Goal: Obtain resource: Download file/media

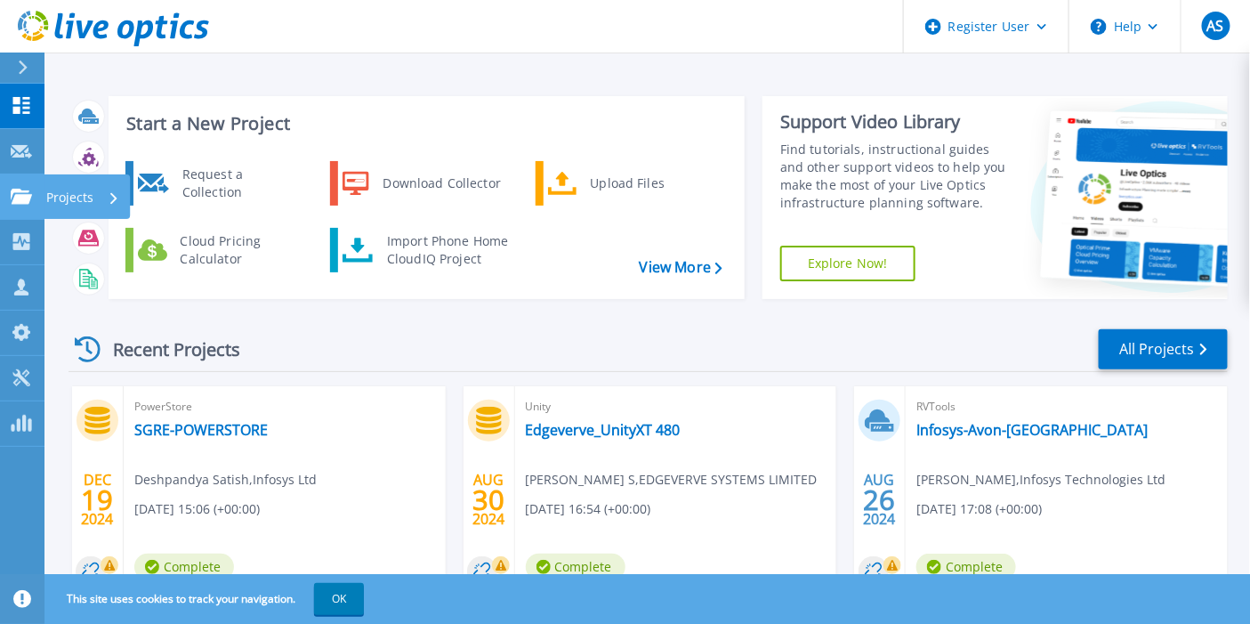
click at [24, 202] on icon at bounding box center [21, 196] width 21 height 15
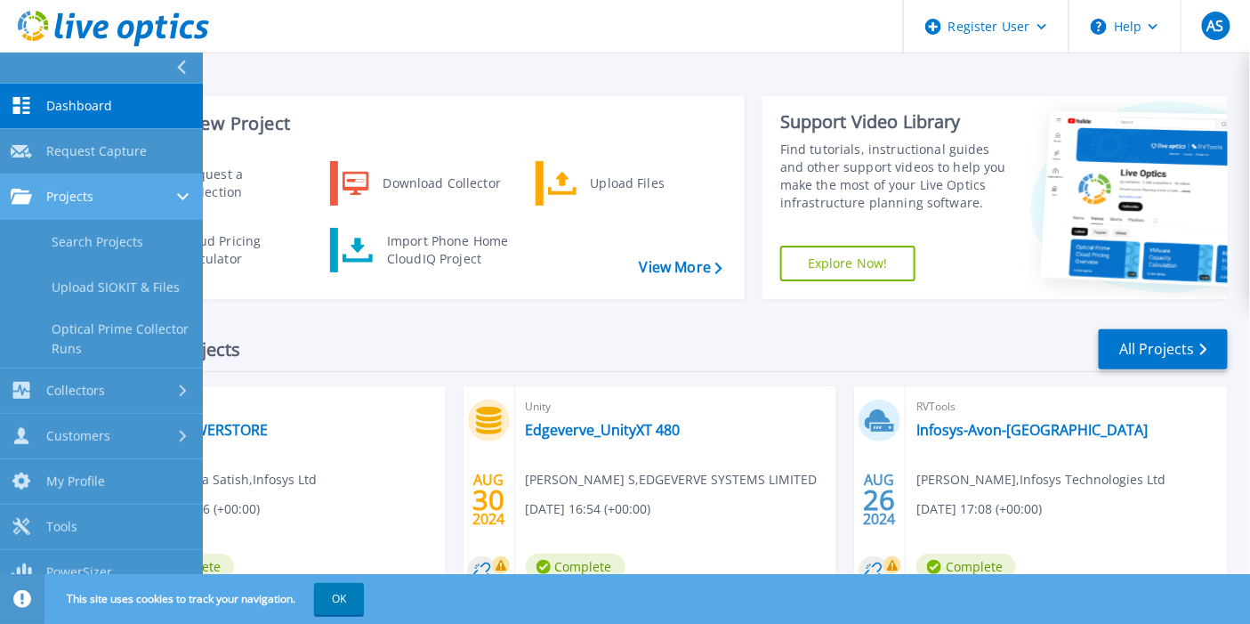
click at [68, 191] on span "Projects" at bounding box center [69, 197] width 47 height 16
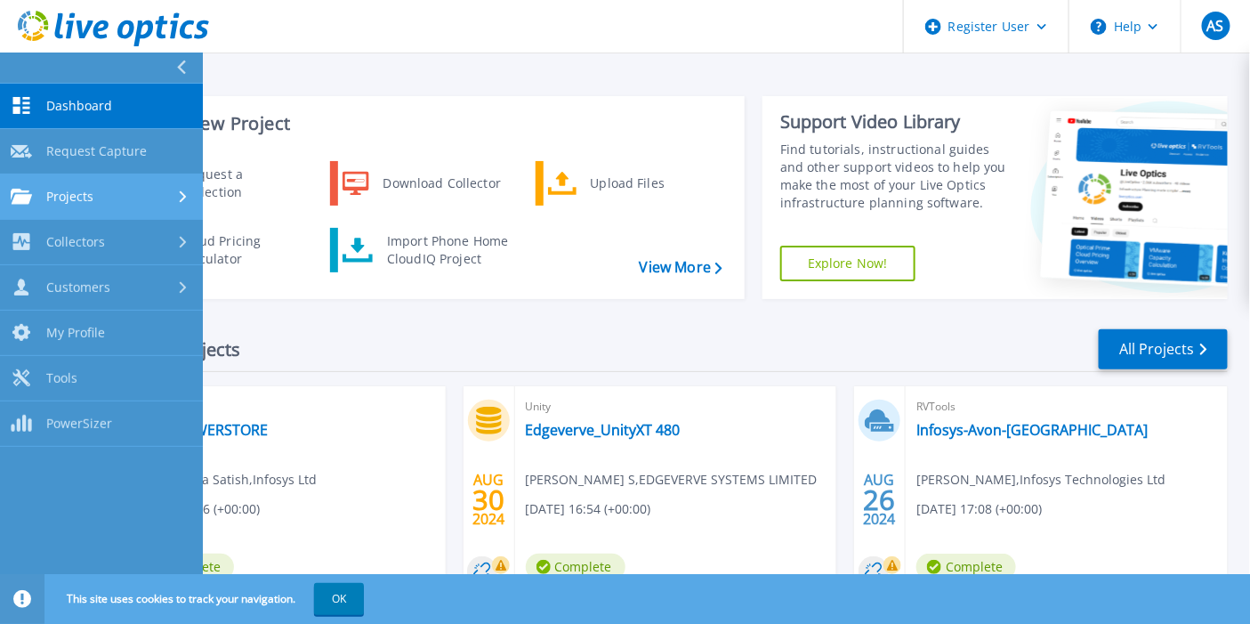
click at [69, 190] on span "Projects" at bounding box center [69, 197] width 47 height 16
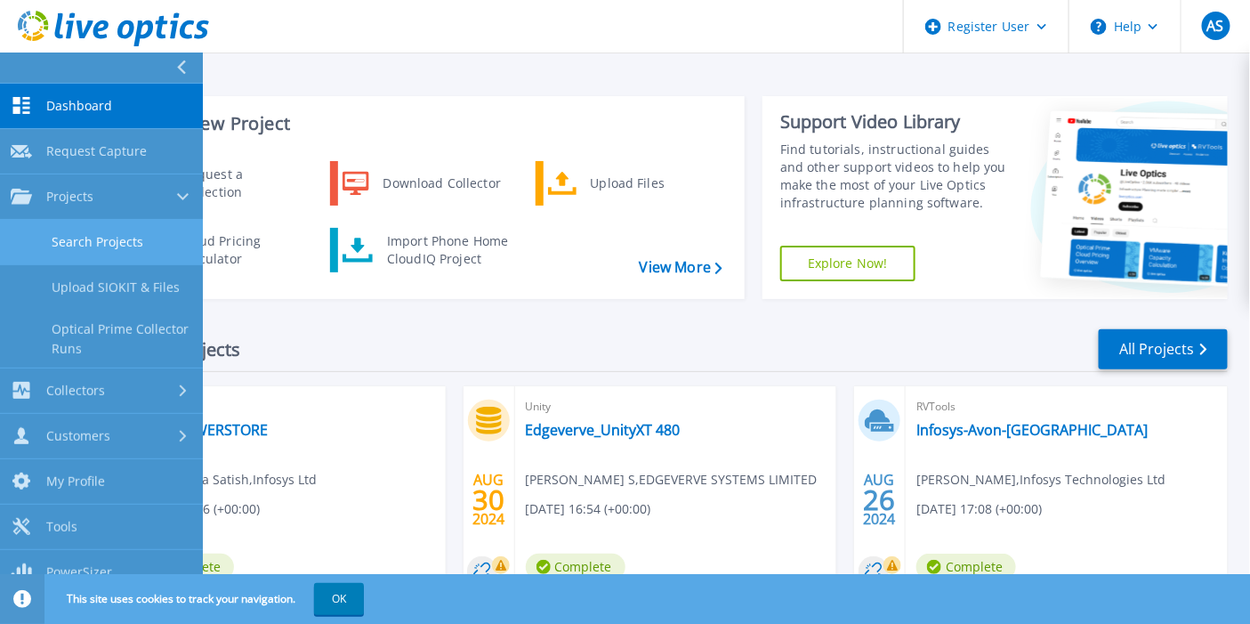
click at [74, 225] on link "Search Projects" at bounding box center [101, 242] width 203 height 45
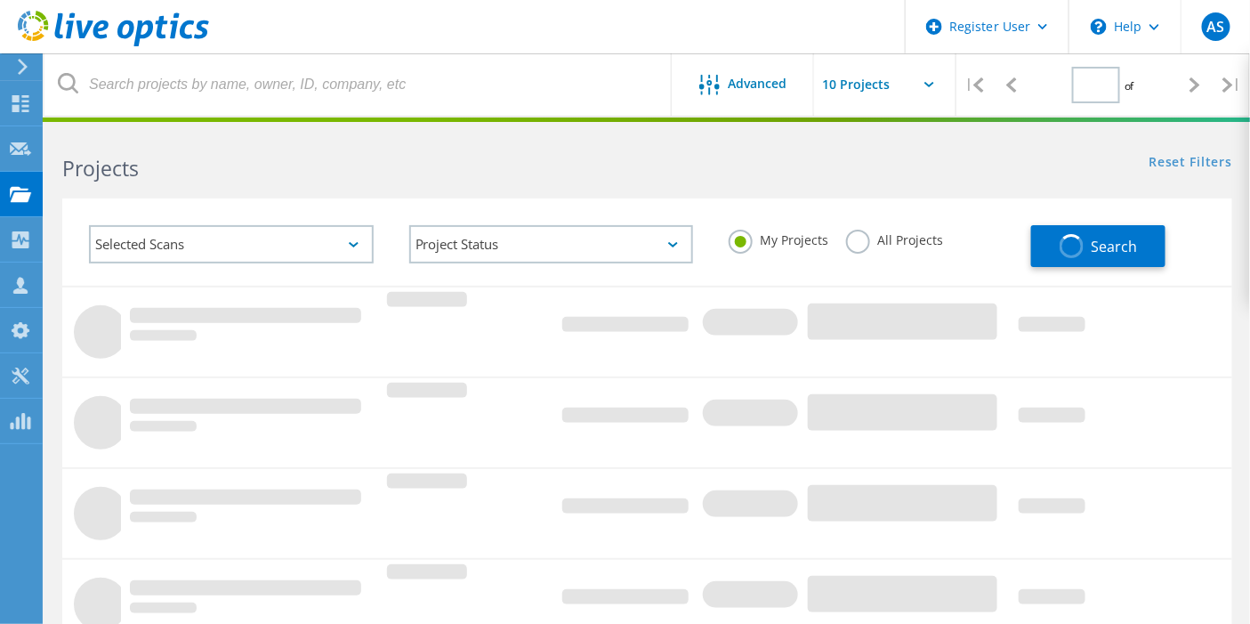
type input "1"
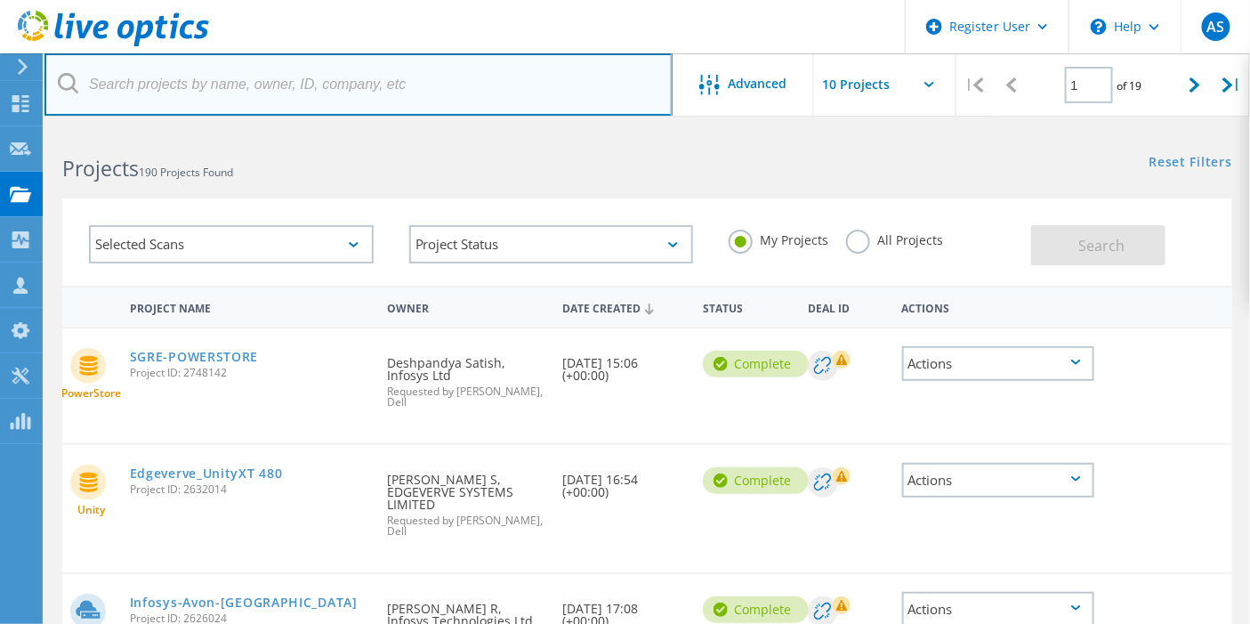
click at [350, 93] on input "text" at bounding box center [358, 84] width 628 height 62
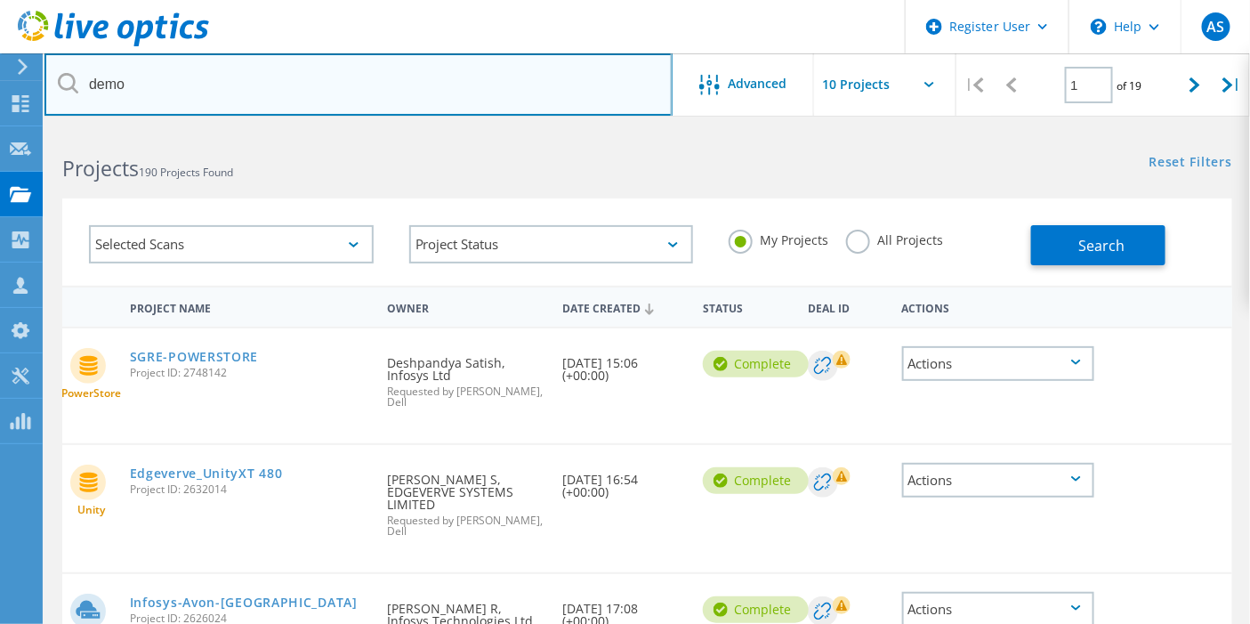
type input "demo"
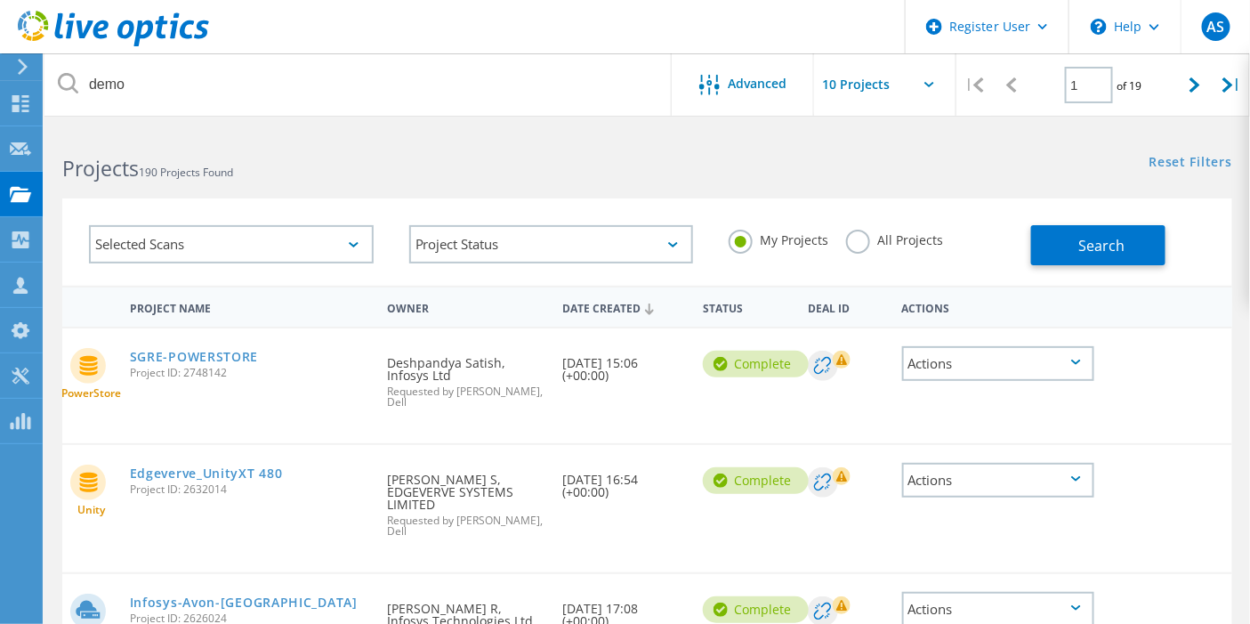
click at [854, 230] on label "All Projects" at bounding box center [894, 238] width 97 height 17
click at [0, 0] on input "All Projects" at bounding box center [0, 0] width 0 height 0
click at [1063, 244] on button "Search" at bounding box center [1098, 245] width 134 height 40
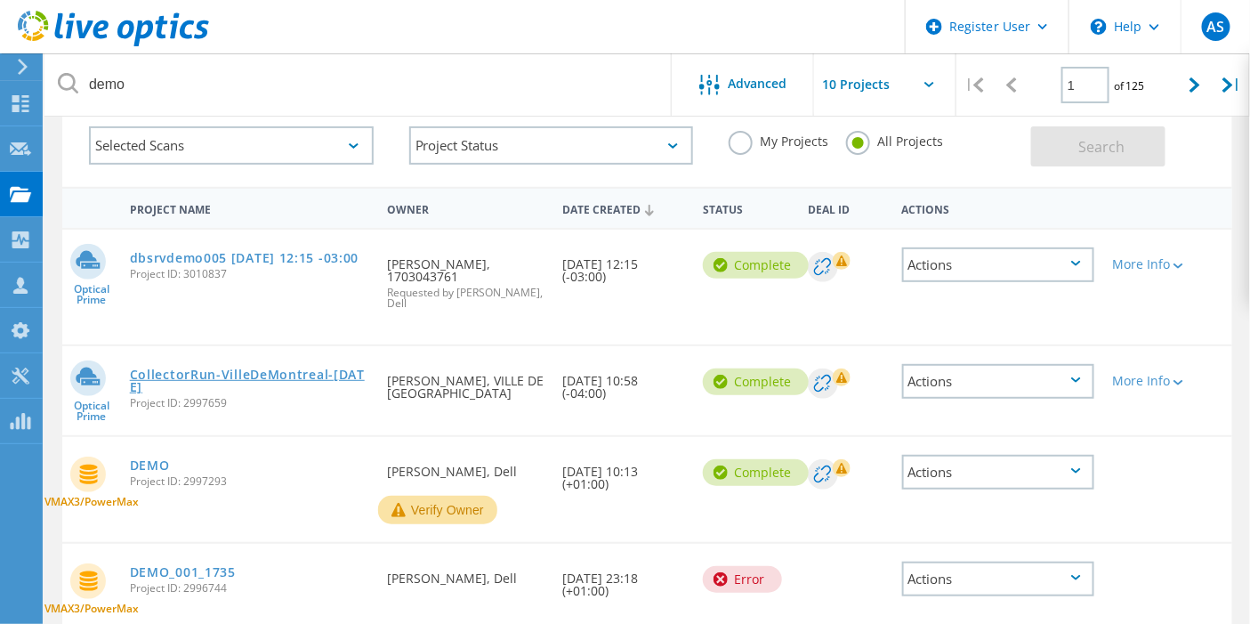
scroll to position [197, 0]
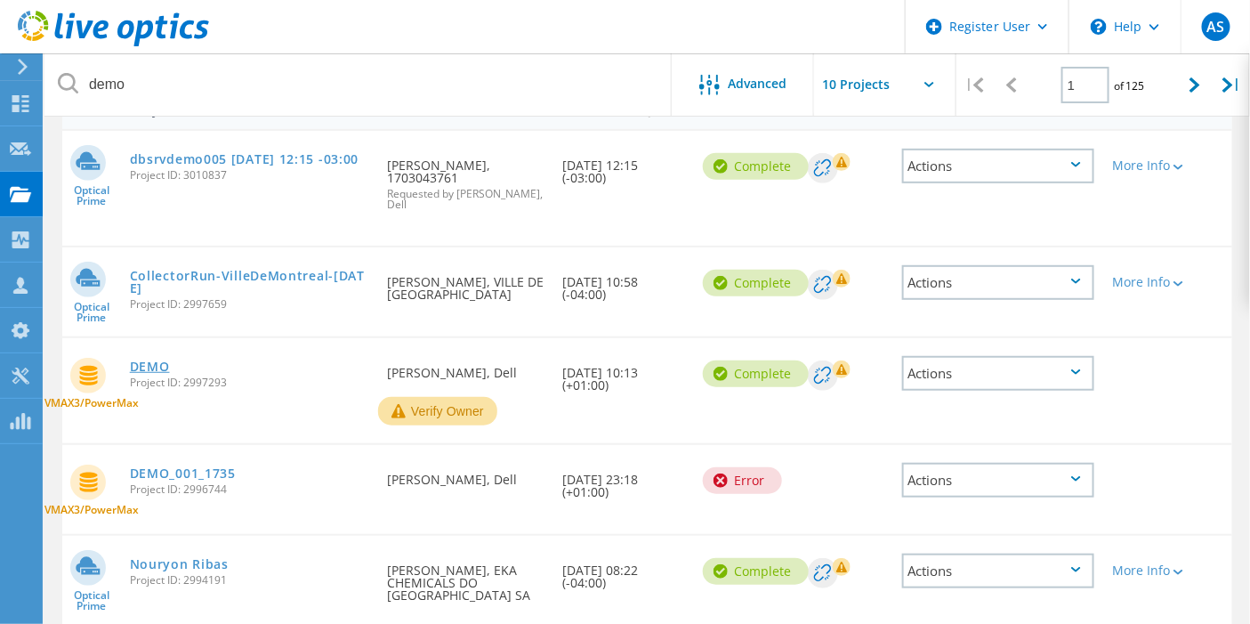
click at [170, 370] on link "DEMO" at bounding box center [150, 366] width 40 height 12
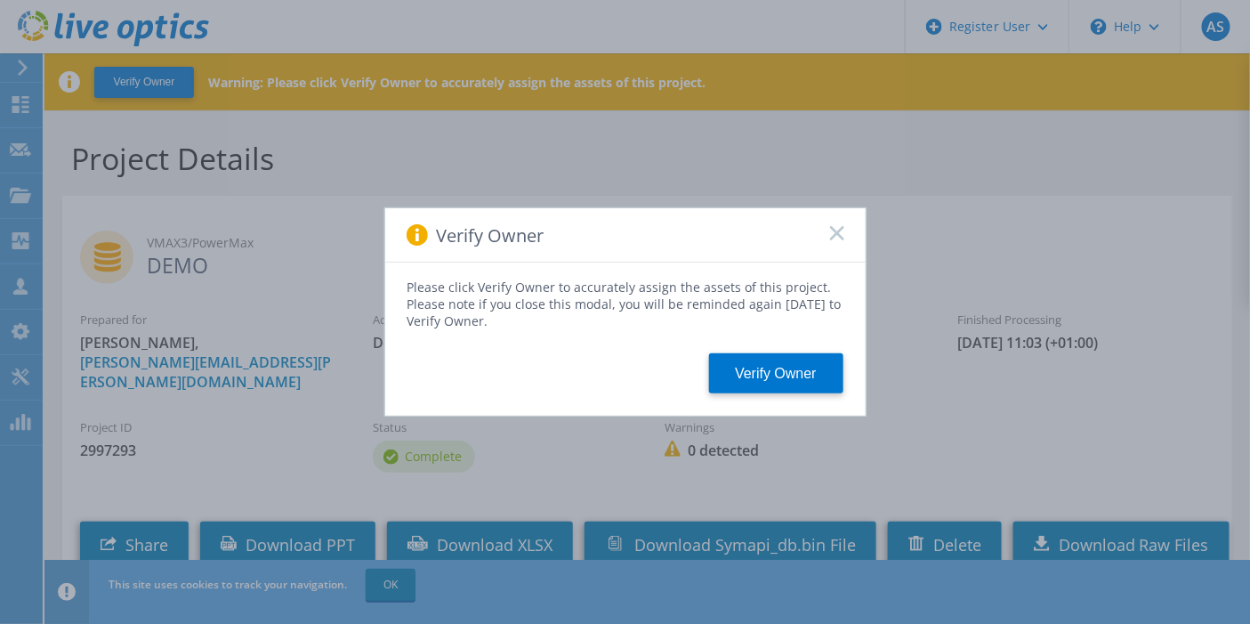
click at [842, 233] on icon at bounding box center [837, 233] width 14 height 14
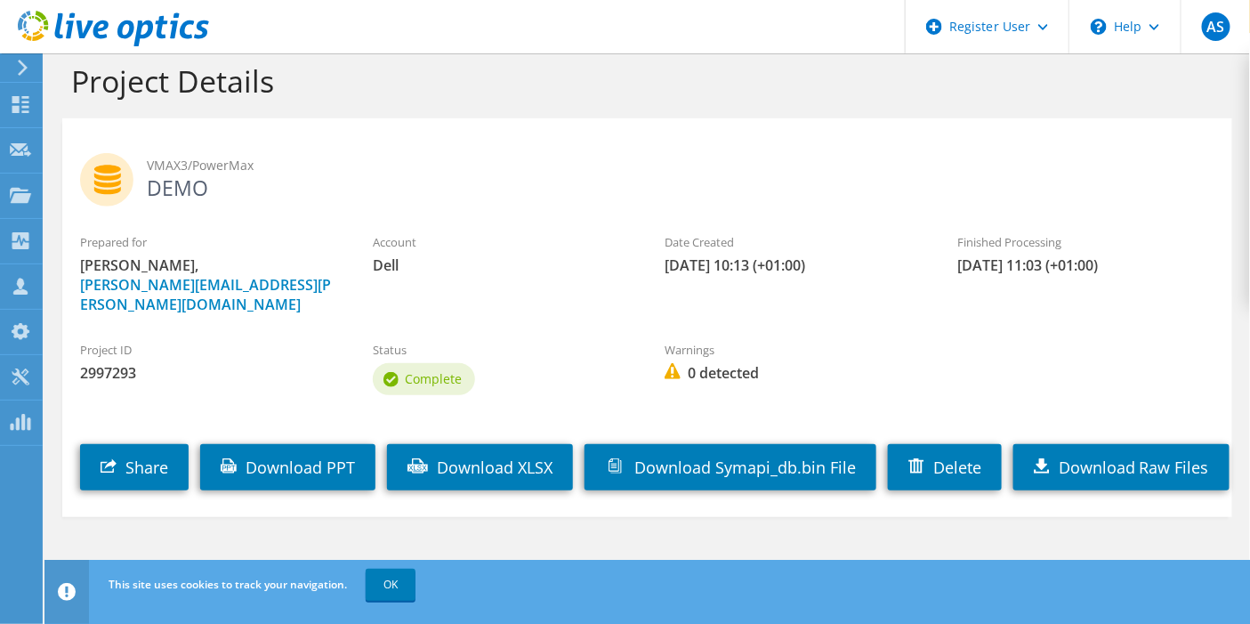
scroll to position [104, 0]
click at [334, 444] on link "Download PPT" at bounding box center [287, 467] width 175 height 46
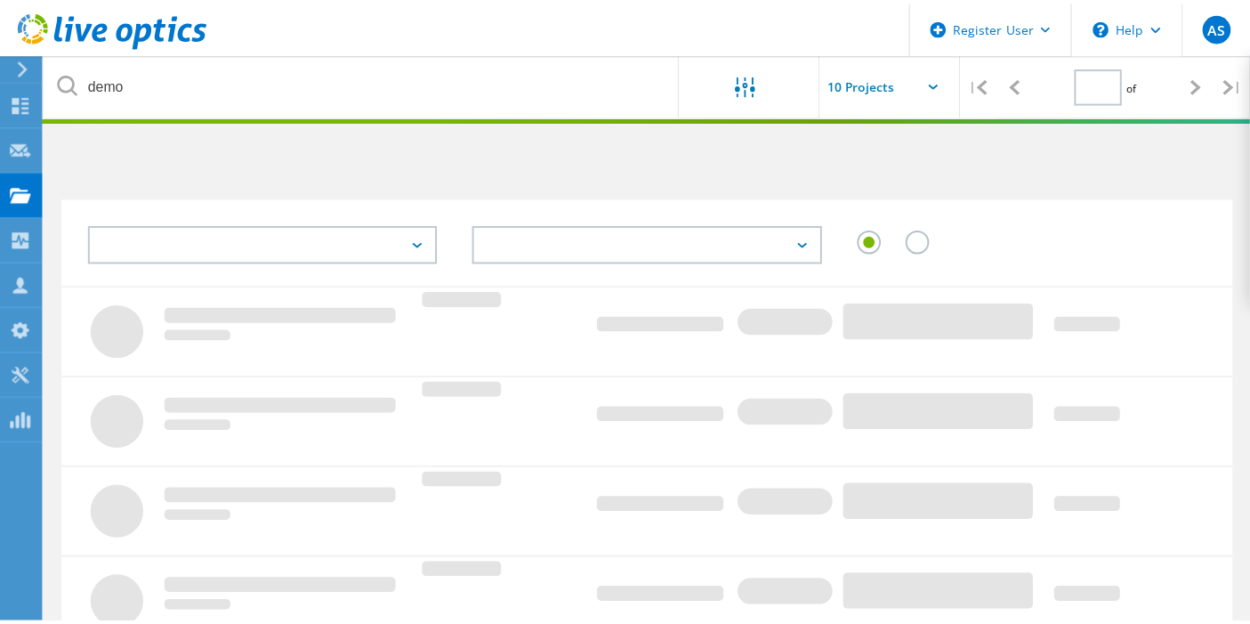
scroll to position [197, 0]
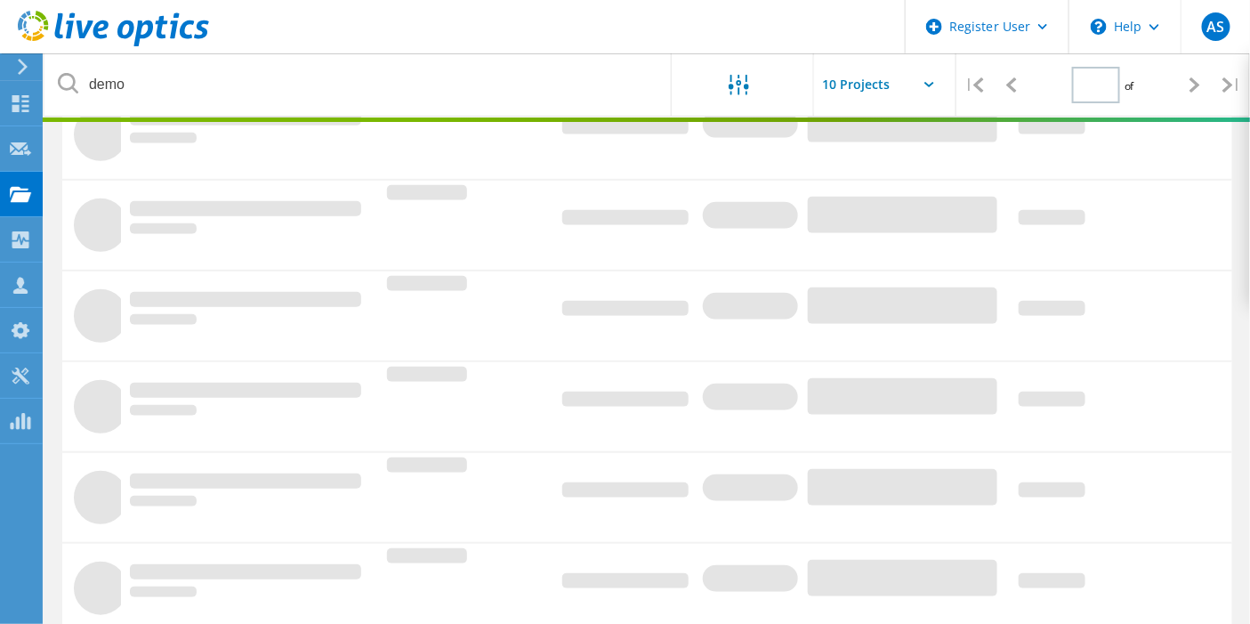
type input "1"
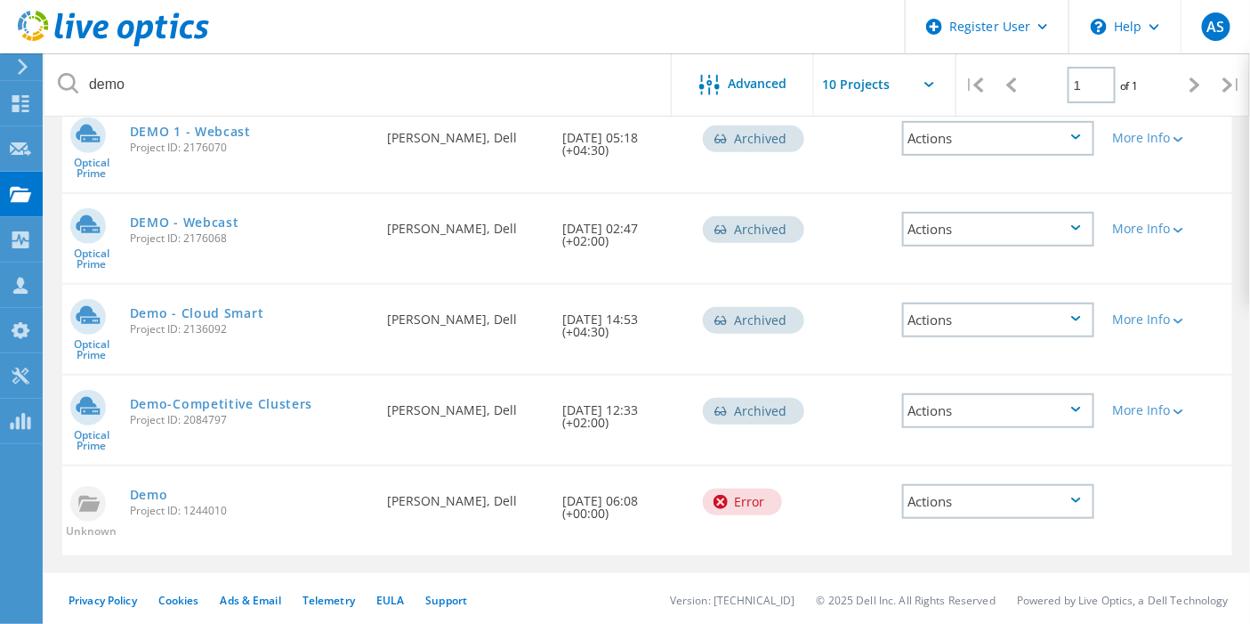
scroll to position [28, 0]
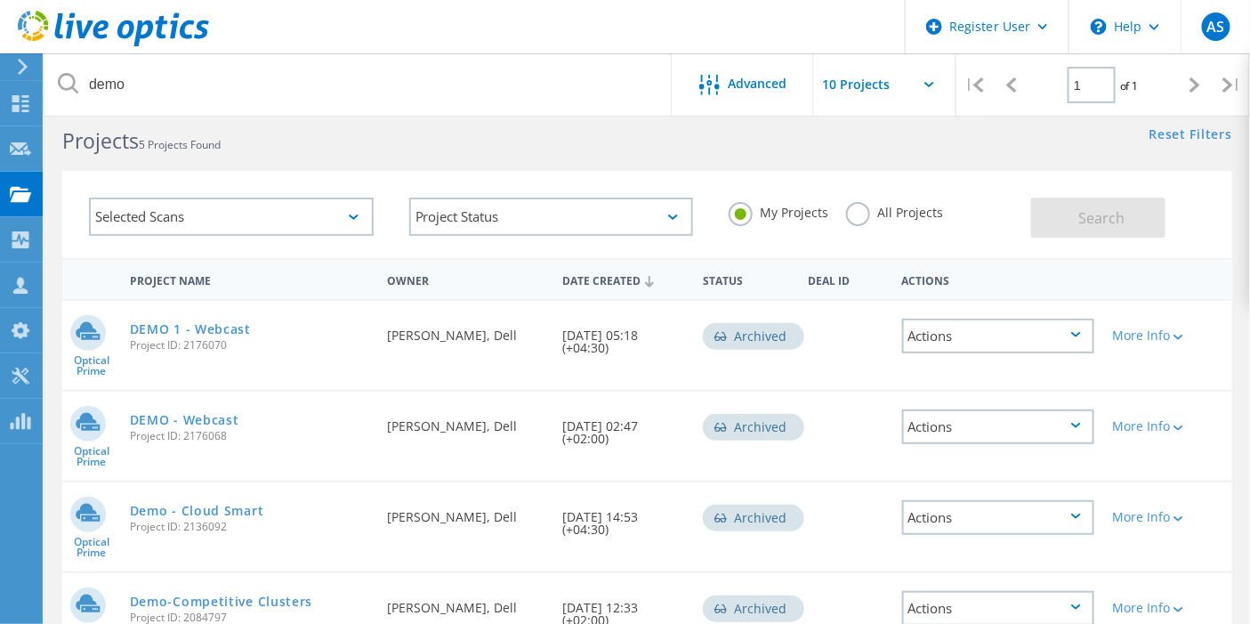
click at [850, 213] on label "All Projects" at bounding box center [894, 210] width 97 height 17
click at [0, 0] on input "All Projects" at bounding box center [0, 0] width 0 height 0
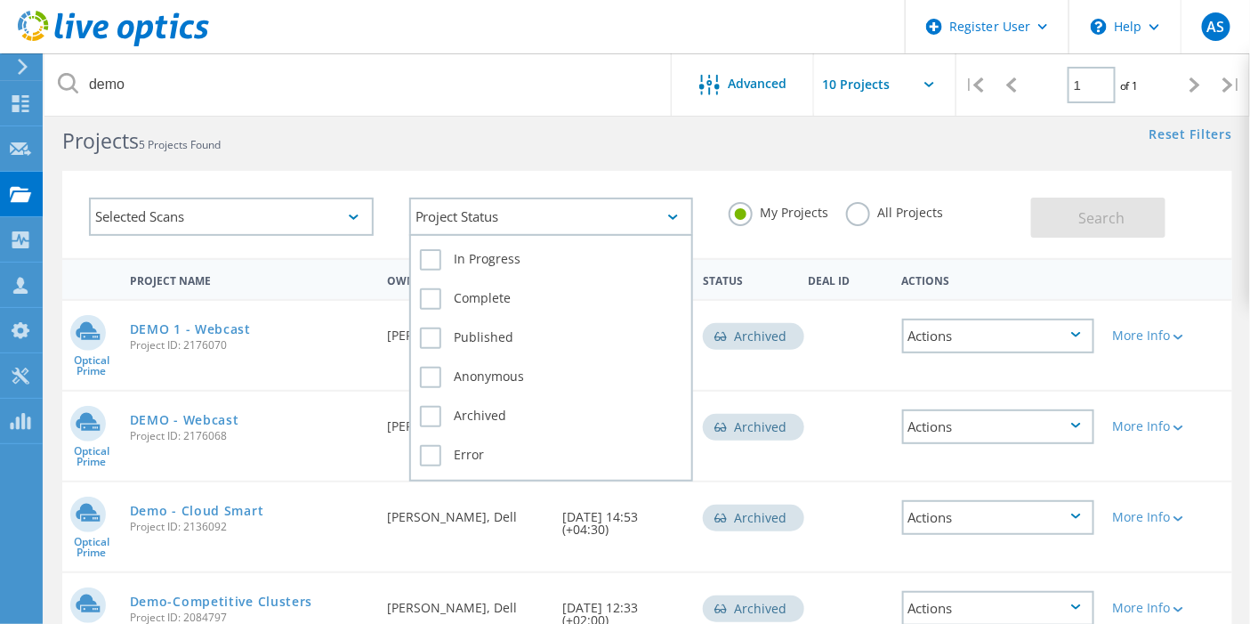
click at [632, 203] on div "Project Status" at bounding box center [551, 216] width 285 height 38
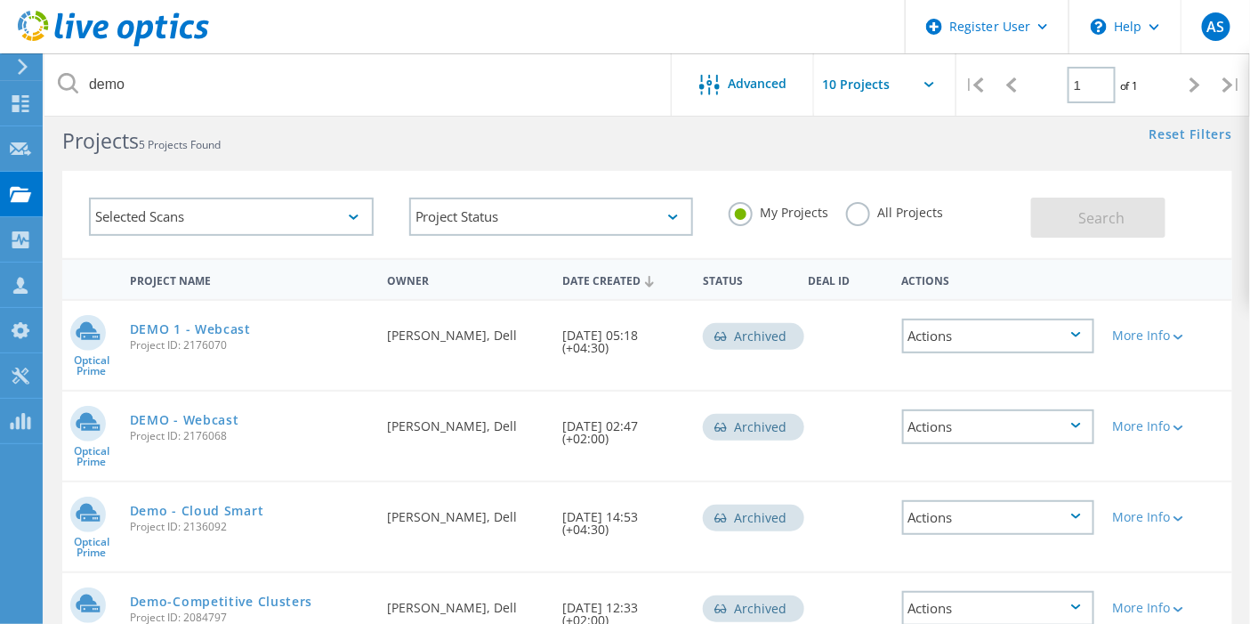
click at [352, 214] on icon at bounding box center [354, 216] width 10 height 5
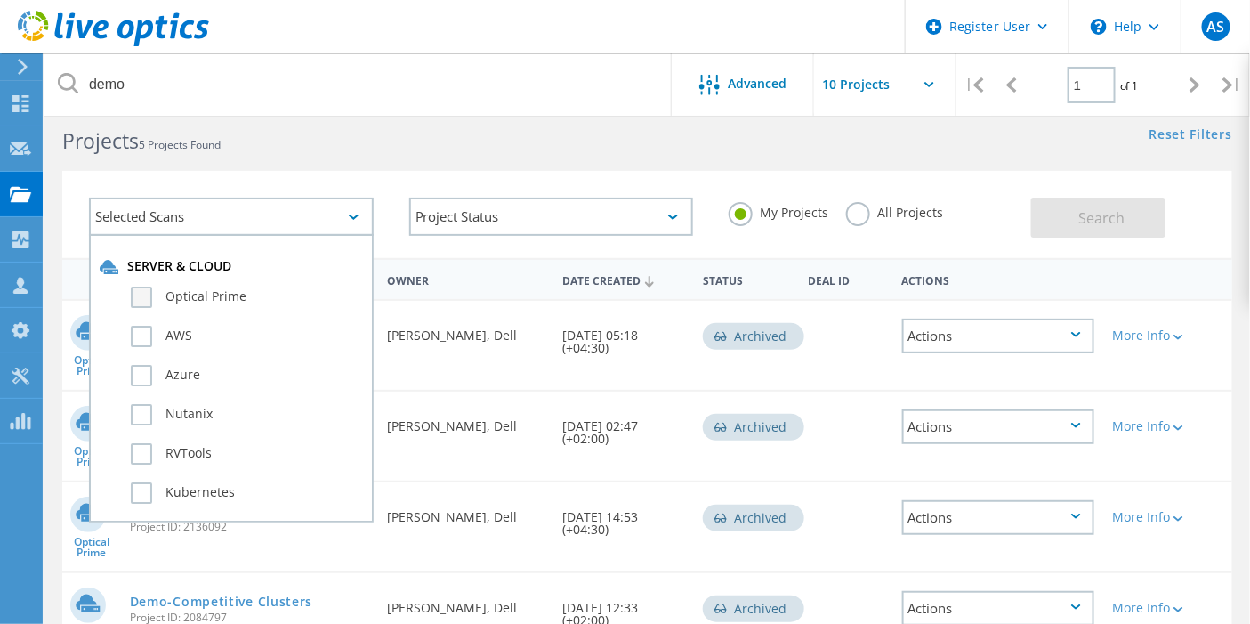
click at [197, 294] on label "Optical Prime" at bounding box center [247, 296] width 232 height 21
click at [0, 0] on input "Optical Prime" at bounding box center [0, 0] width 0 height 0
click at [1061, 216] on button "Search" at bounding box center [1098, 217] width 134 height 40
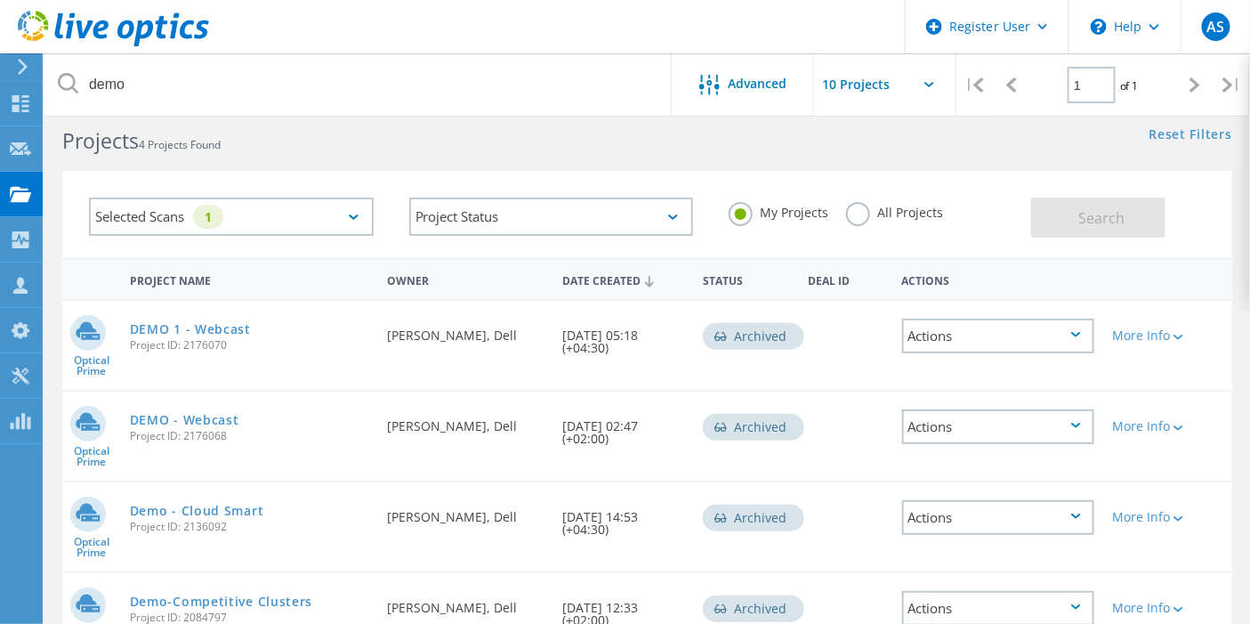
click at [767, 215] on label "My Projects" at bounding box center [779, 210] width 100 height 17
click at [0, 0] on input "My Projects" at bounding box center [0, 0] width 0 height 0
click at [862, 215] on label "All Projects" at bounding box center [894, 210] width 97 height 17
click at [0, 0] on input "All Projects" at bounding box center [0, 0] width 0 height 0
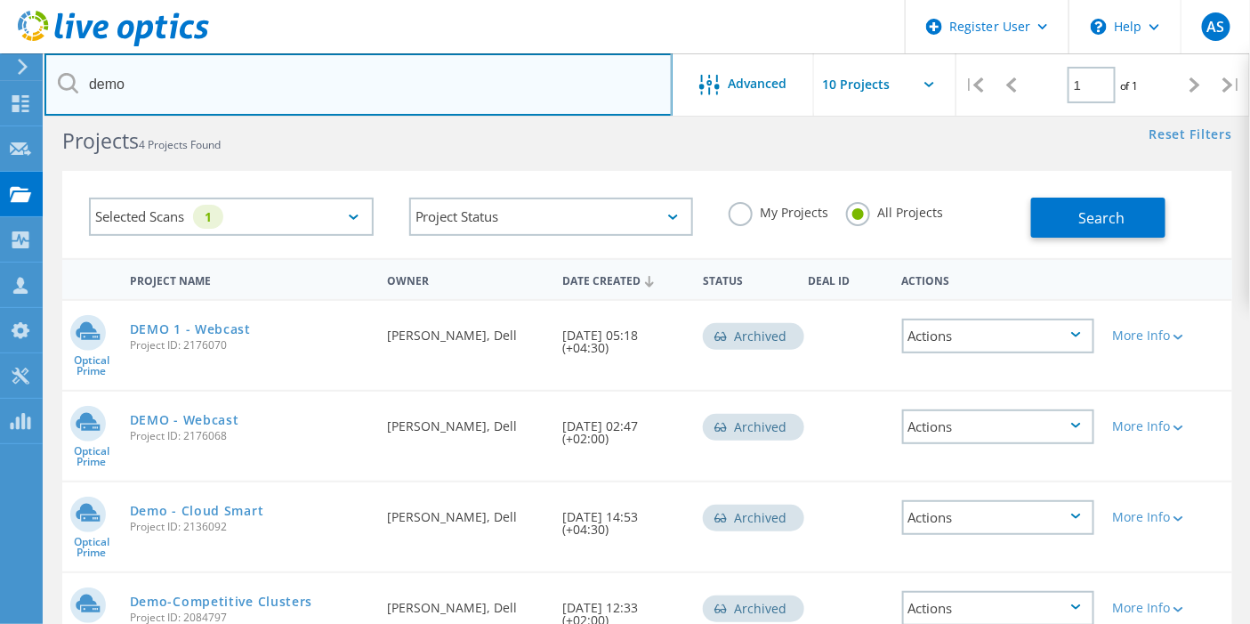
click at [335, 102] on input "demo" at bounding box center [358, 84] width 628 height 62
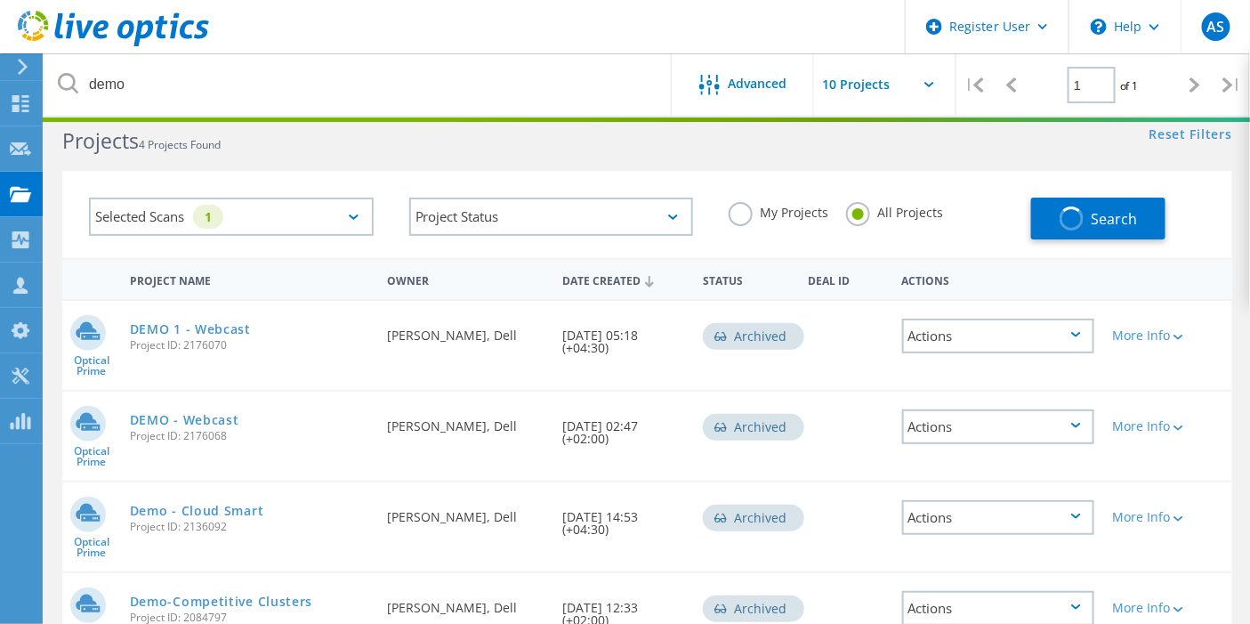
click at [896, 99] on input "text" at bounding box center [903, 84] width 178 height 62
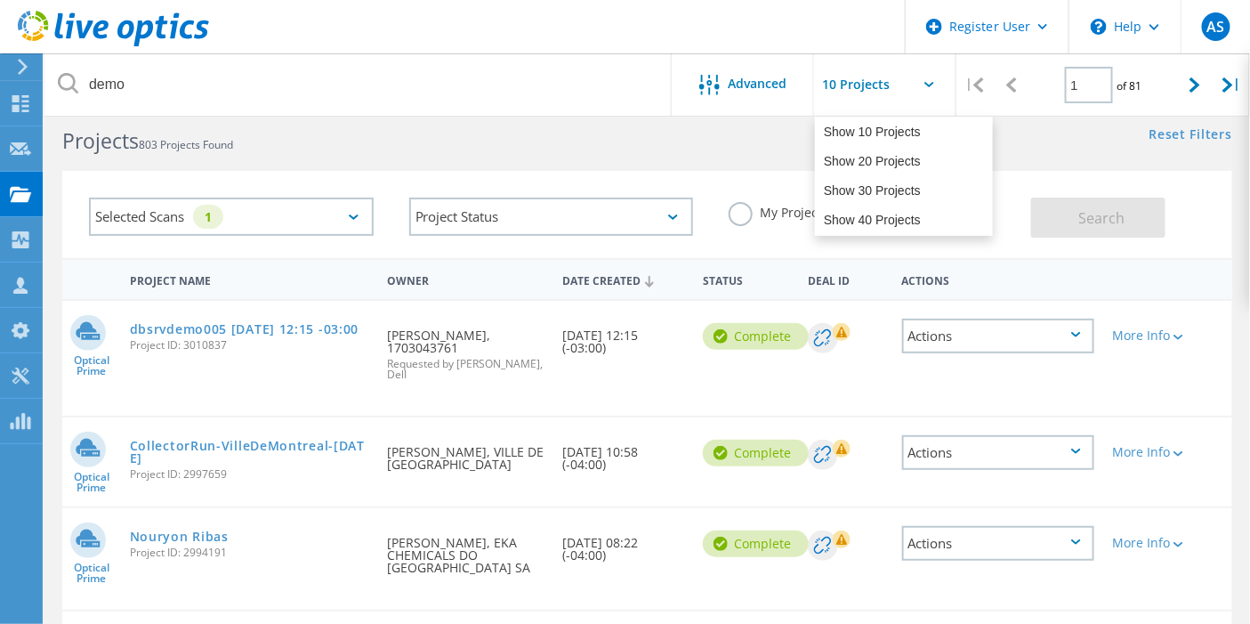
click at [508, 161] on div "Selected Scans 1 Project Status In Progress Complete Published Anonymous Archiv…" at bounding box center [646, 203] width 1205 height 109
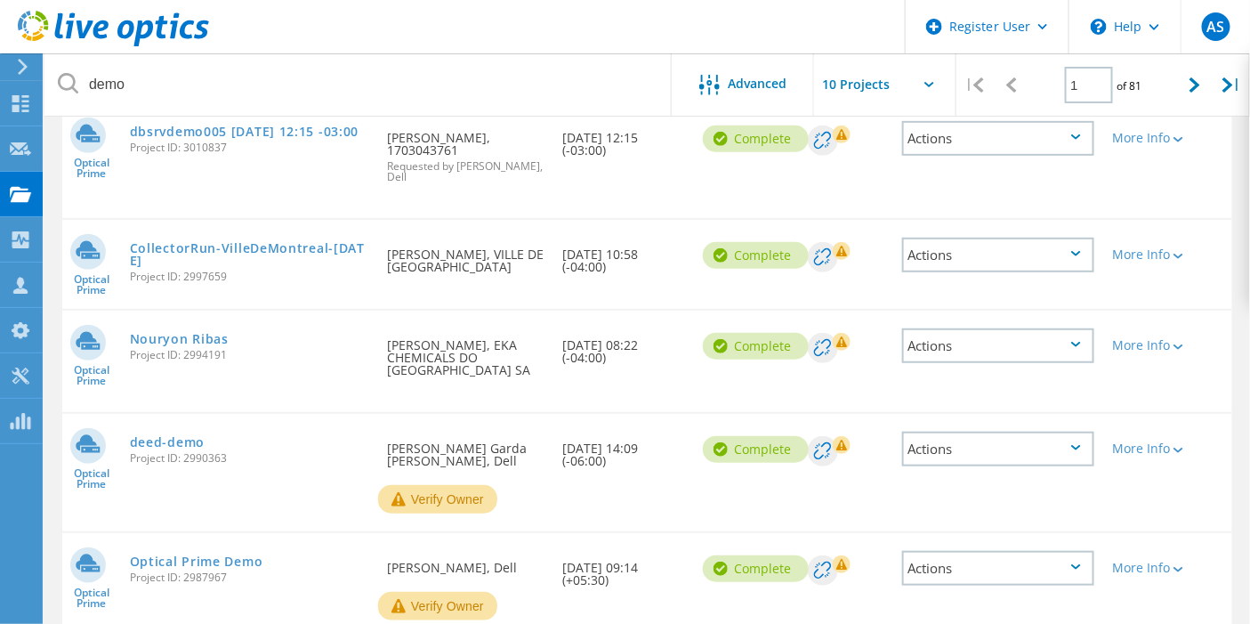
scroll to position [325, 0]
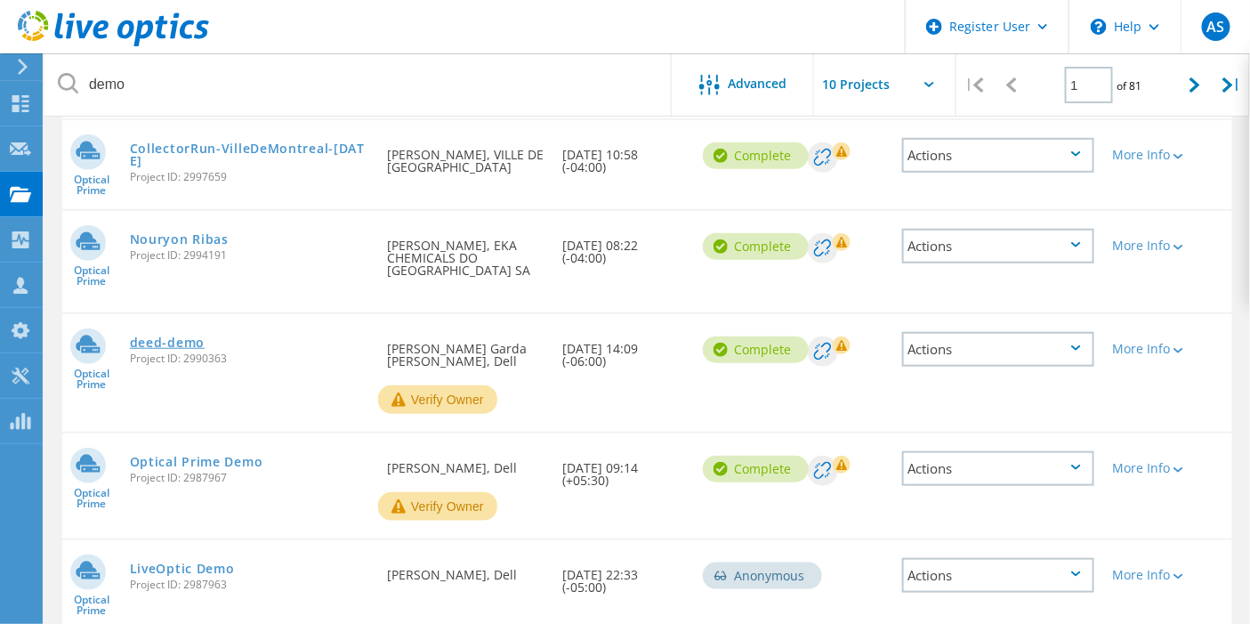
click at [193, 336] on link "deed-demo" at bounding box center [167, 342] width 75 height 12
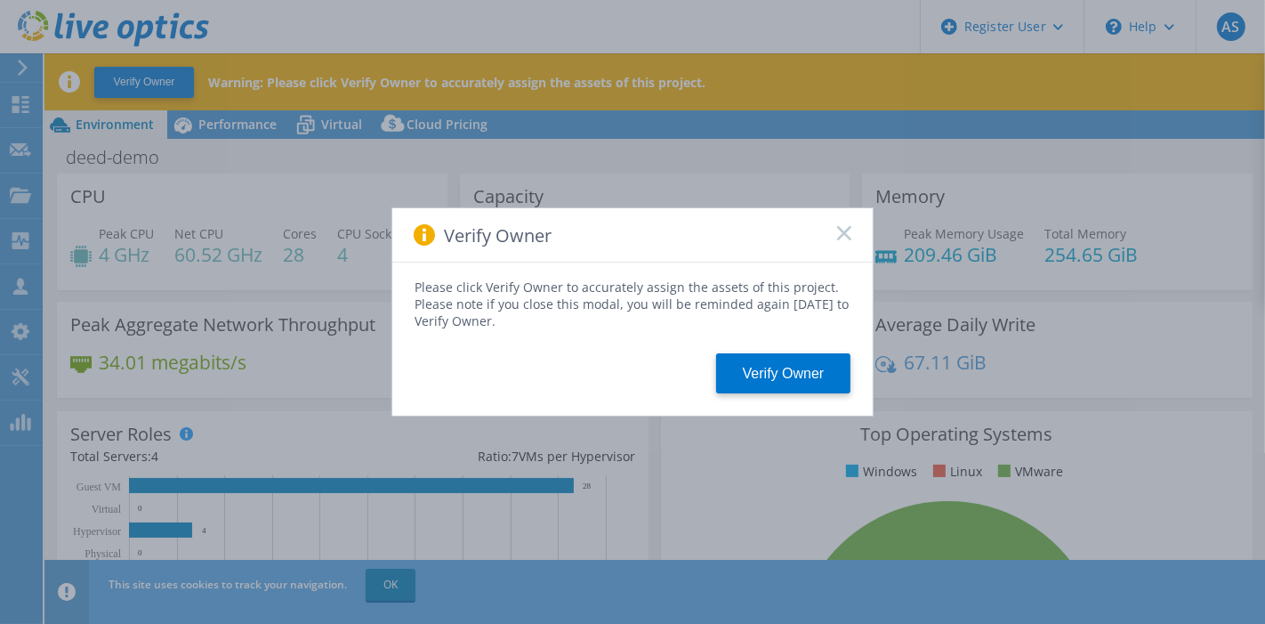
click at [842, 231] on rect at bounding box center [843, 232] width 15 height 15
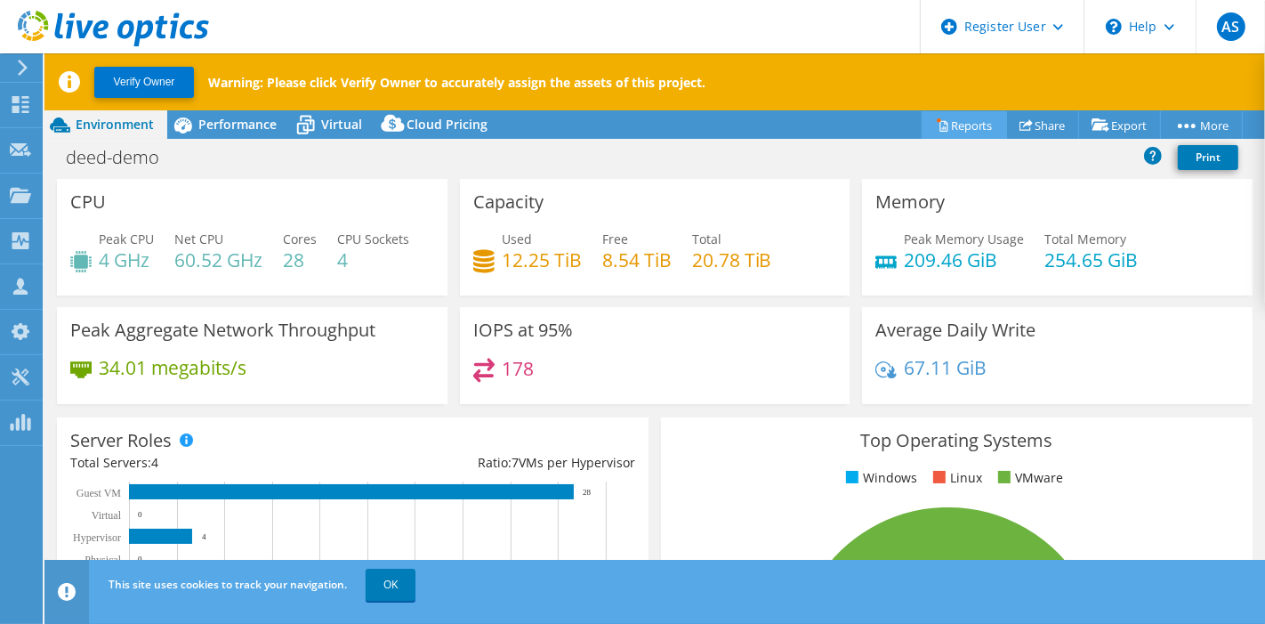
click at [963, 122] on link "Reports" at bounding box center [964, 125] width 85 height 28
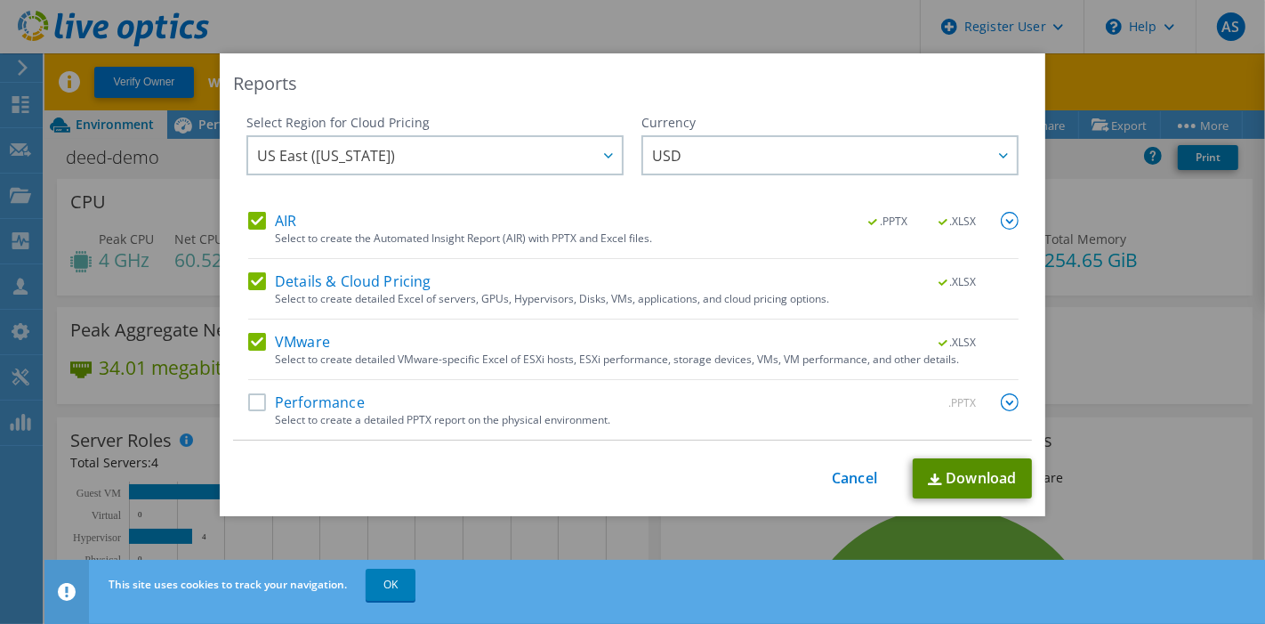
click at [968, 481] on link "Download" at bounding box center [972, 478] width 119 height 40
click at [848, 470] on link "Cancel" at bounding box center [854, 478] width 45 height 17
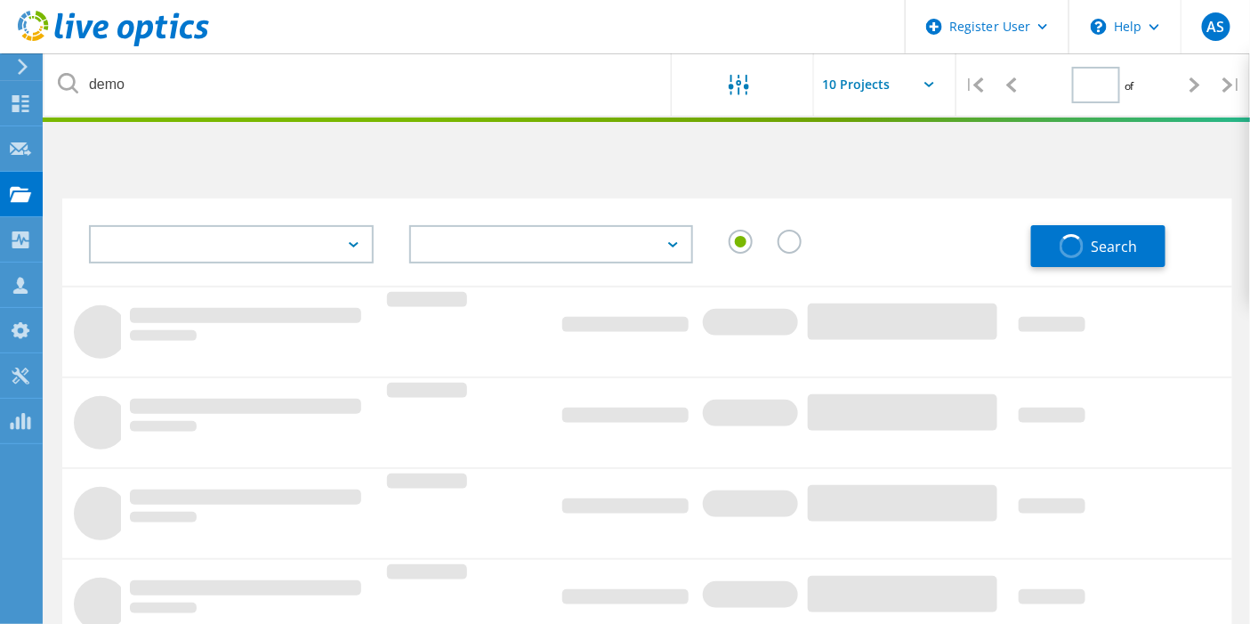
type input "1"
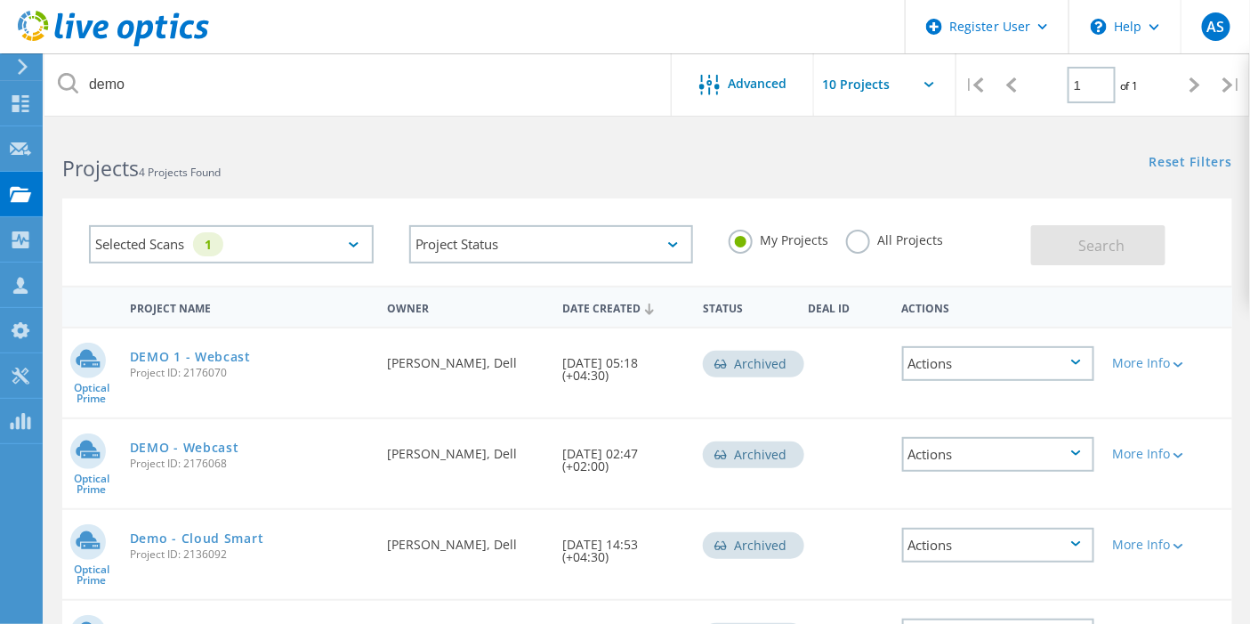
click at [848, 149] on div "Reset Filters Show Filters" at bounding box center [948, 145] width 602 height 33
click at [857, 237] on label "All Projects" at bounding box center [894, 238] width 97 height 17
click at [0, 0] on input "All Projects" at bounding box center [0, 0] width 0 height 0
click at [1078, 246] on button "Search" at bounding box center [1098, 245] width 134 height 40
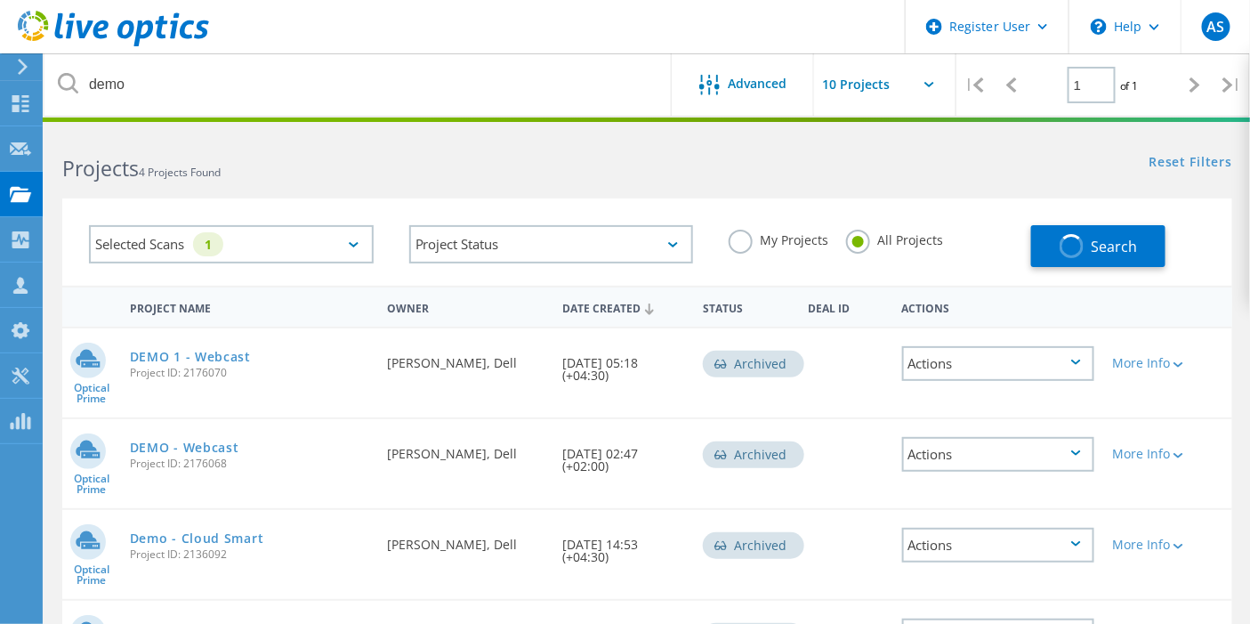
click at [332, 241] on div "Selected Scans 1" at bounding box center [231, 244] width 285 height 38
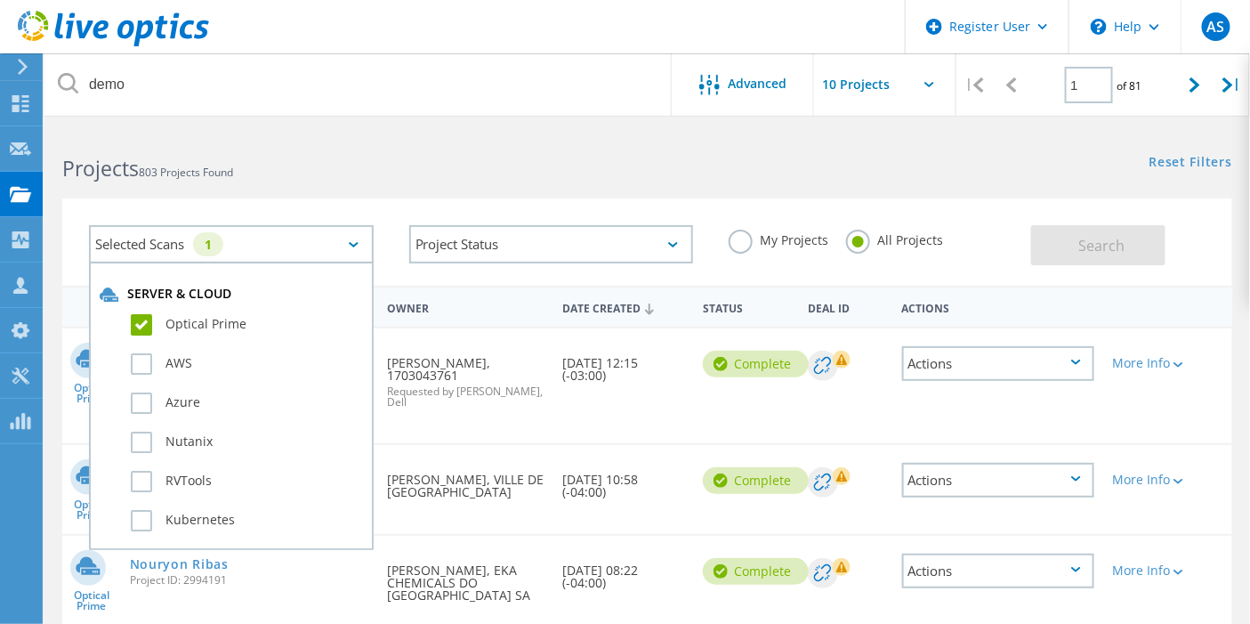
click at [175, 326] on label "Optical Prime" at bounding box center [247, 324] width 232 height 21
click at [0, 0] on input "Optical Prime" at bounding box center [0, 0] width 0 height 0
click at [425, 179] on h2 "Projects 803 Projects Found" at bounding box center [345, 168] width 567 height 29
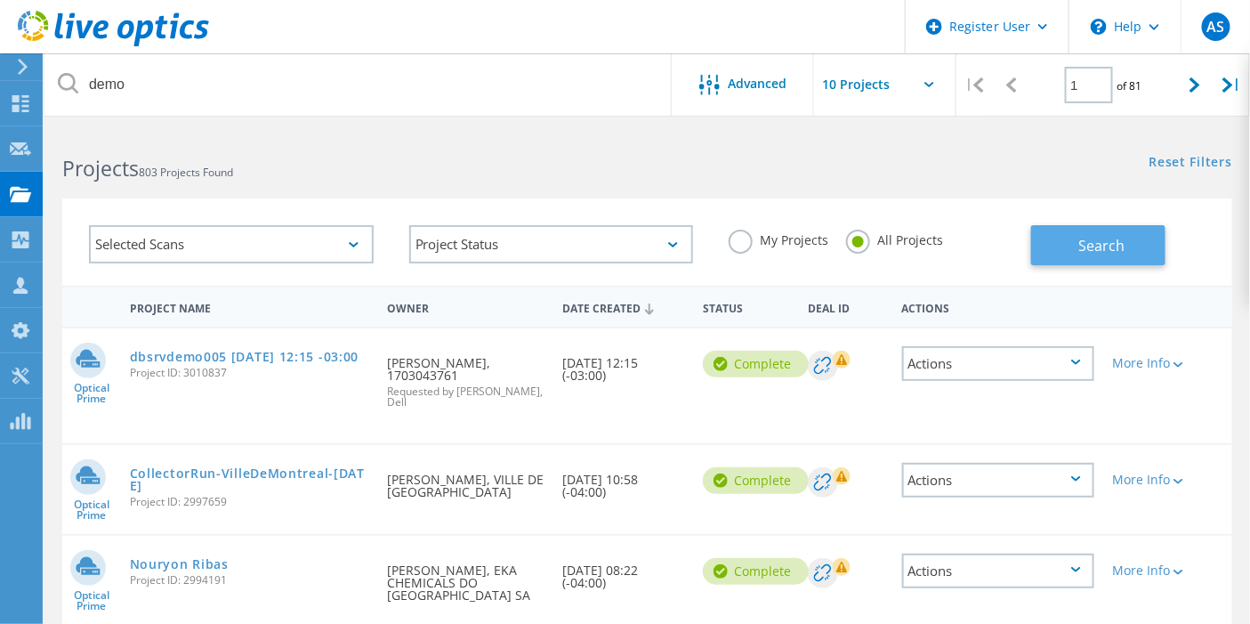
click at [1061, 246] on button "Search" at bounding box center [1098, 245] width 134 height 40
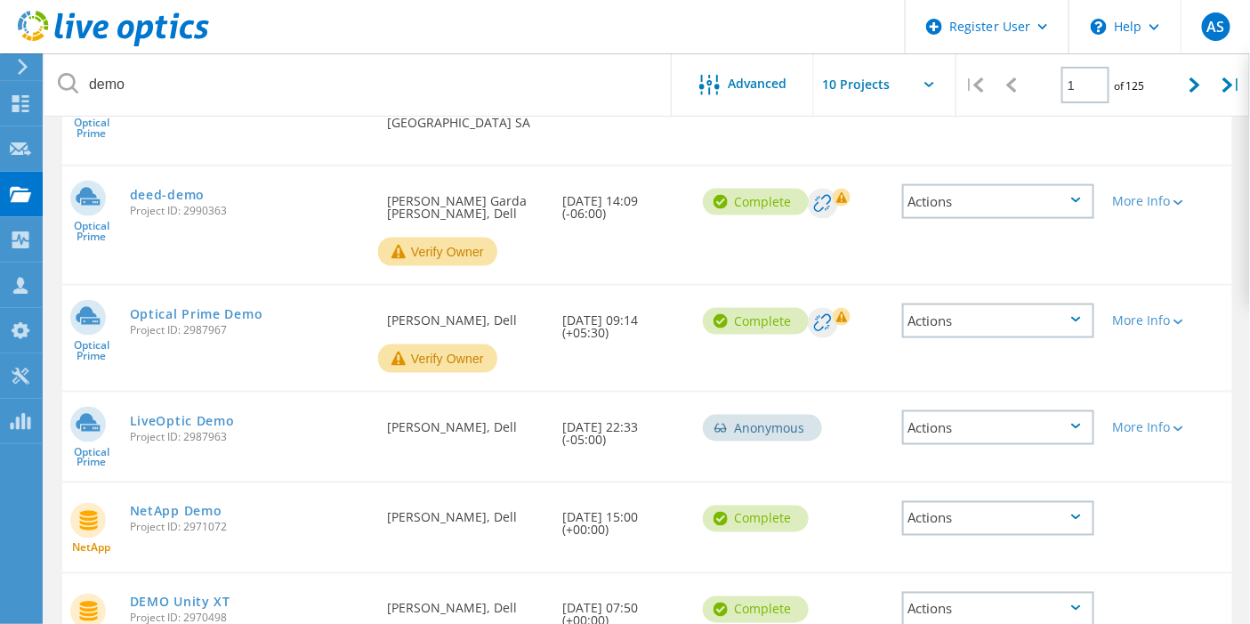
scroll to position [691, 0]
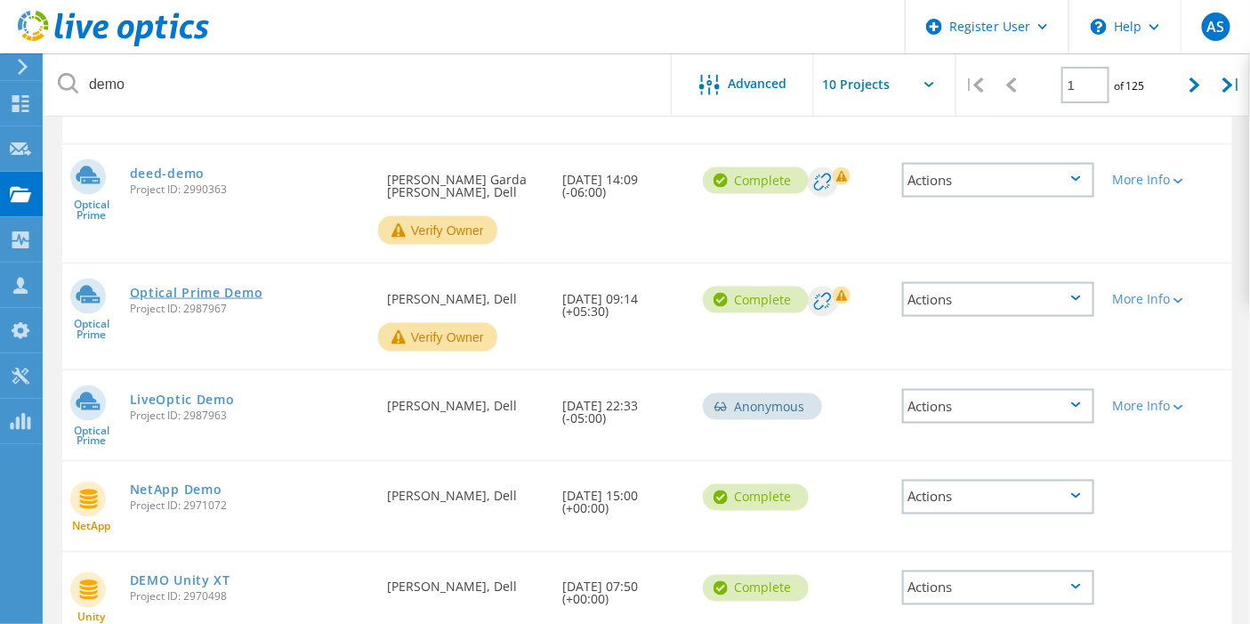
click at [252, 286] on link "Optical Prime Demo" at bounding box center [196, 292] width 133 height 12
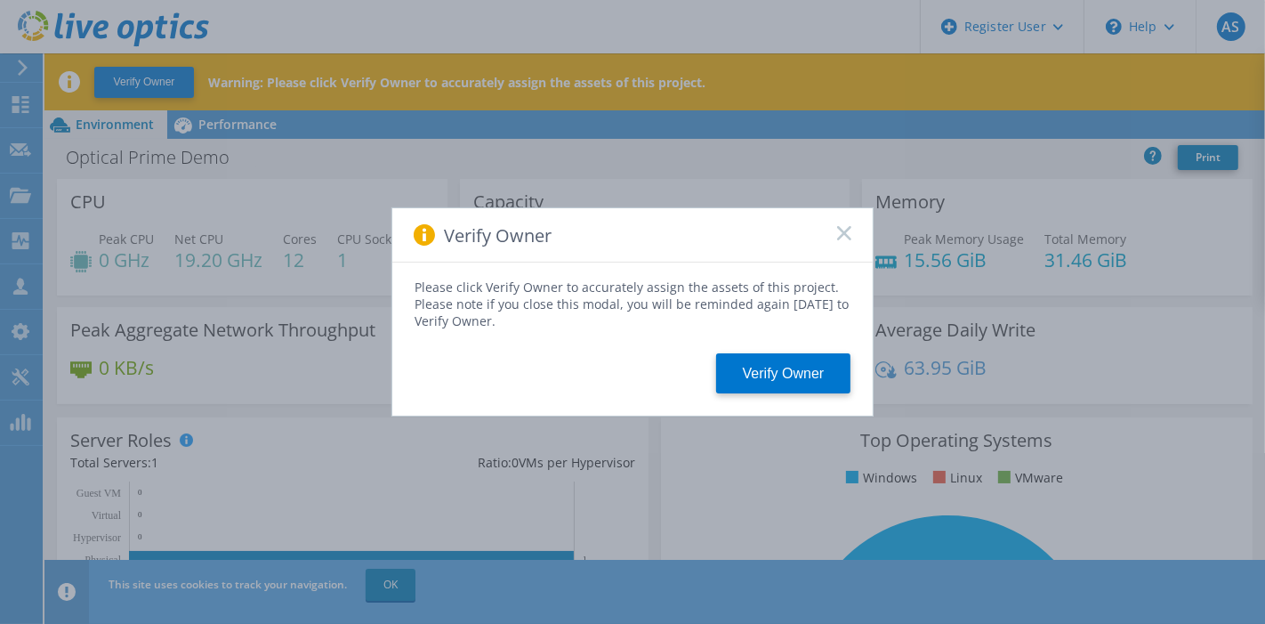
click at [849, 237] on rect at bounding box center [843, 232] width 15 height 15
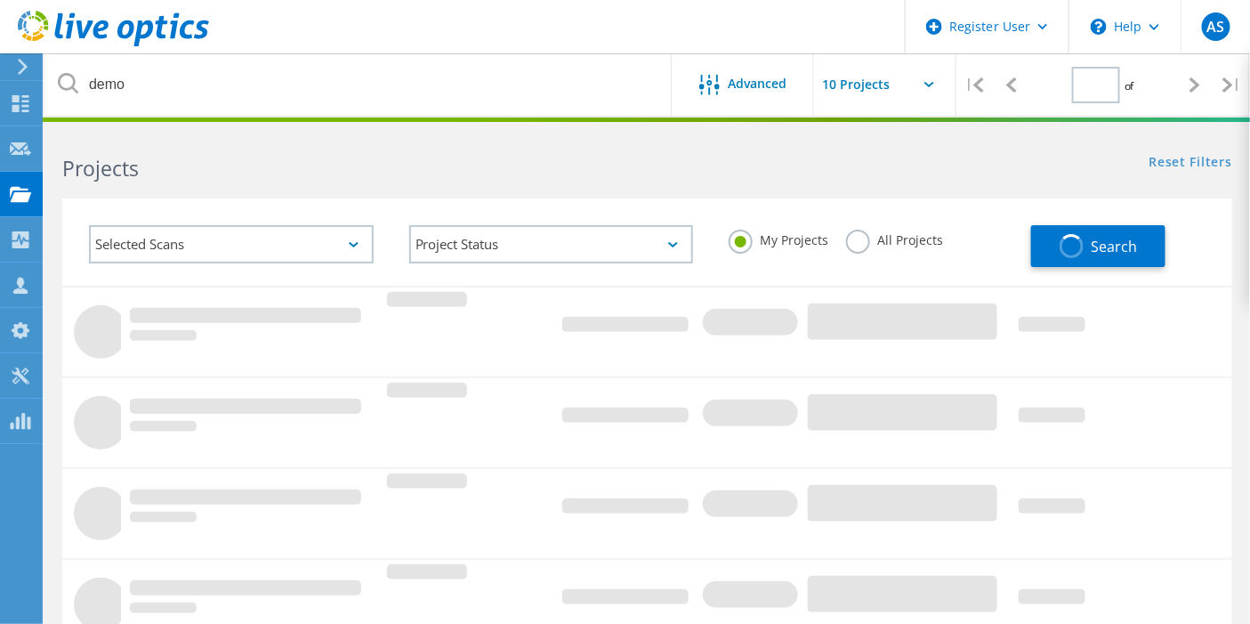
scroll to position [225, 0]
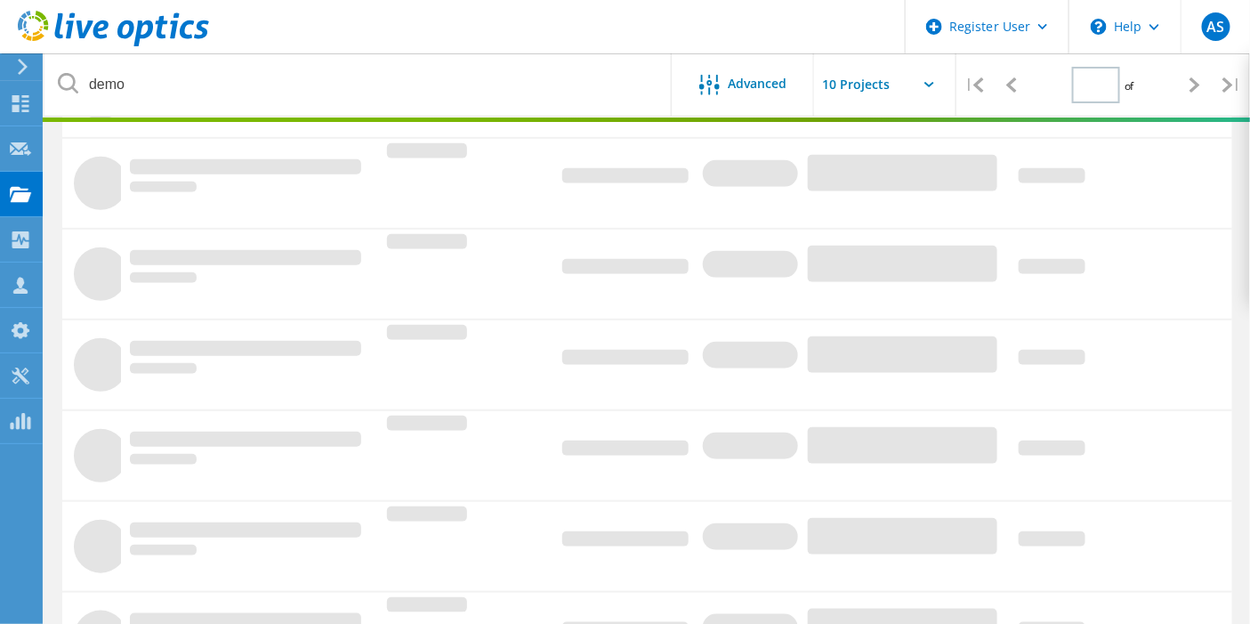
type input "1"
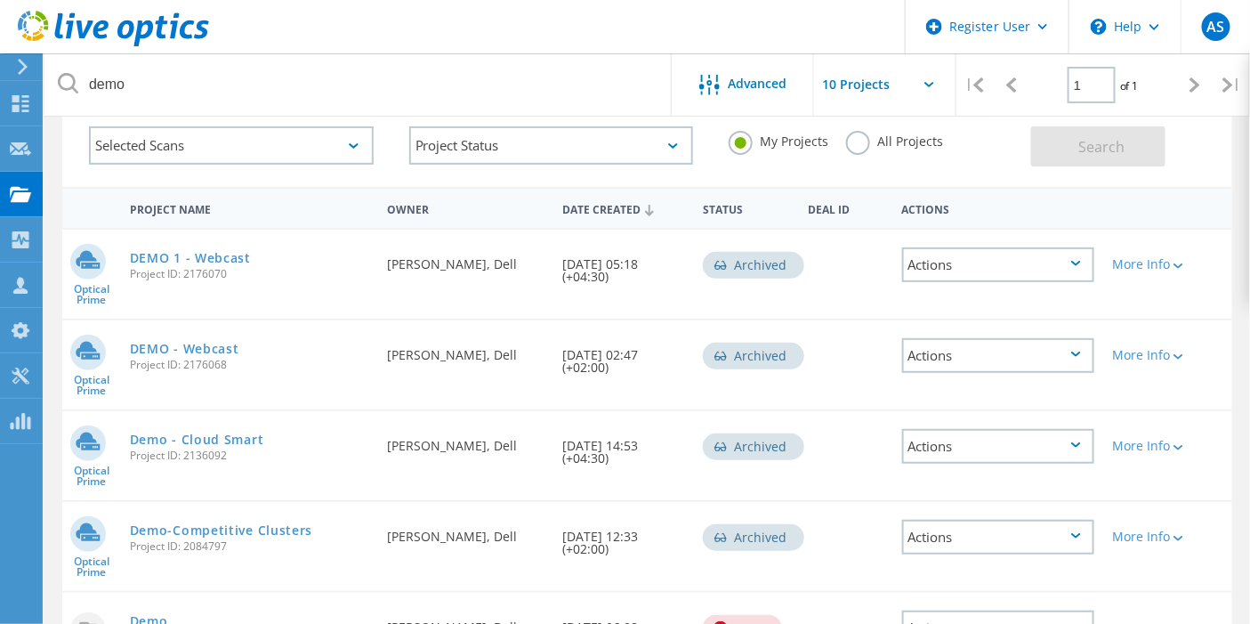
scroll to position [0, 0]
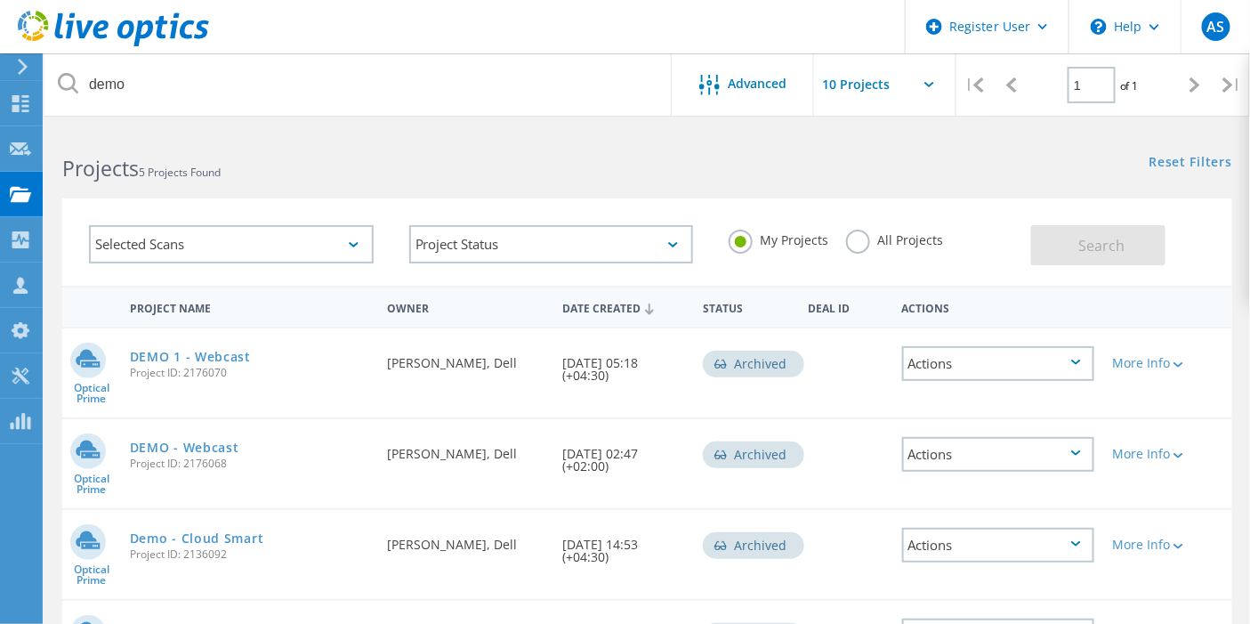
click at [802, 243] on label "My Projects" at bounding box center [779, 238] width 100 height 17
click at [0, 0] on input "My Projects" at bounding box center [0, 0] width 0 height 0
click at [885, 240] on label "All Projects" at bounding box center [894, 238] width 97 height 17
click at [0, 0] on input "All Projects" at bounding box center [0, 0] width 0 height 0
click at [1046, 236] on button "Search" at bounding box center [1098, 245] width 134 height 40
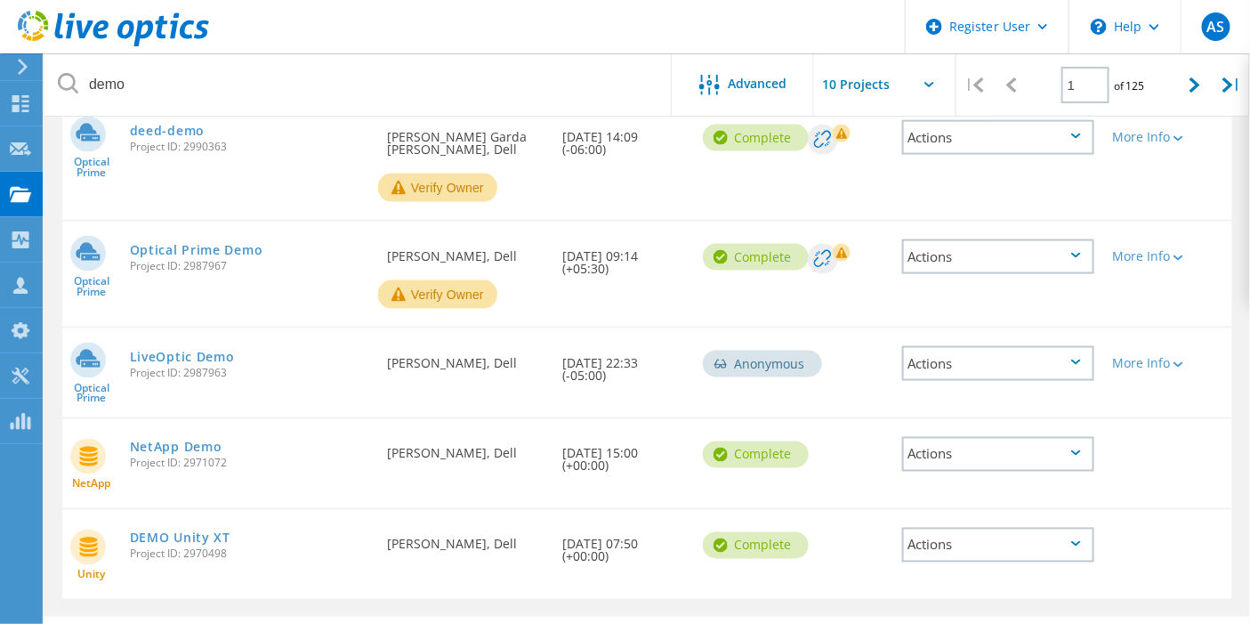
scroll to position [752, 0]
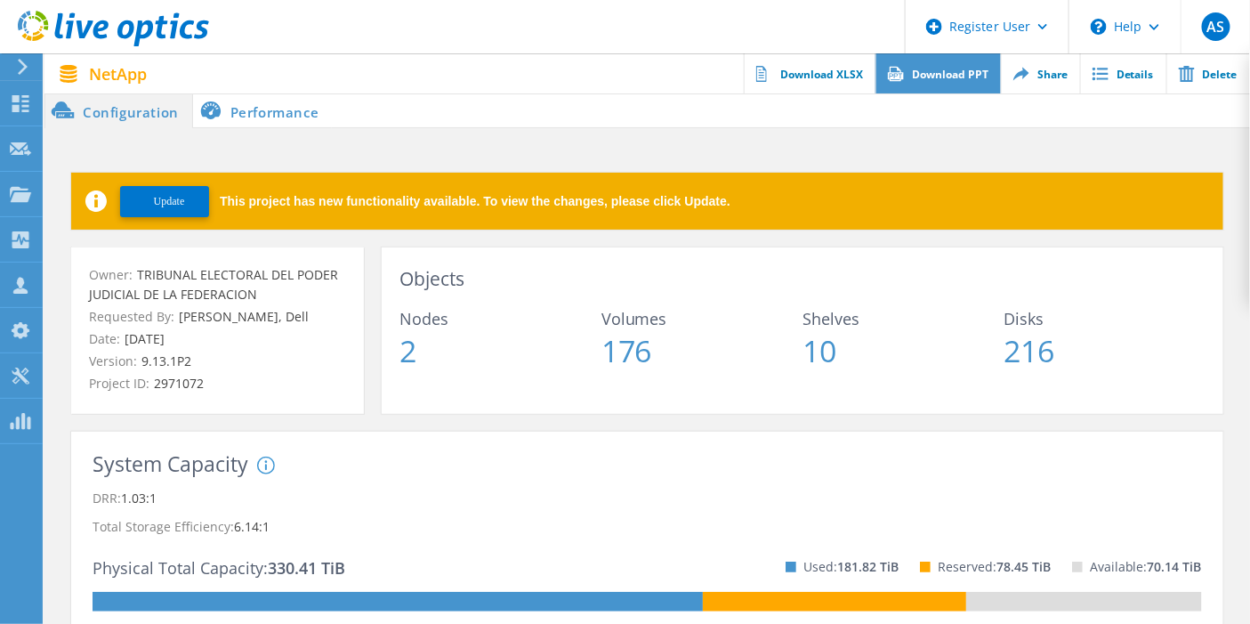
click at [947, 76] on link "Download PPT" at bounding box center [937, 73] width 125 height 40
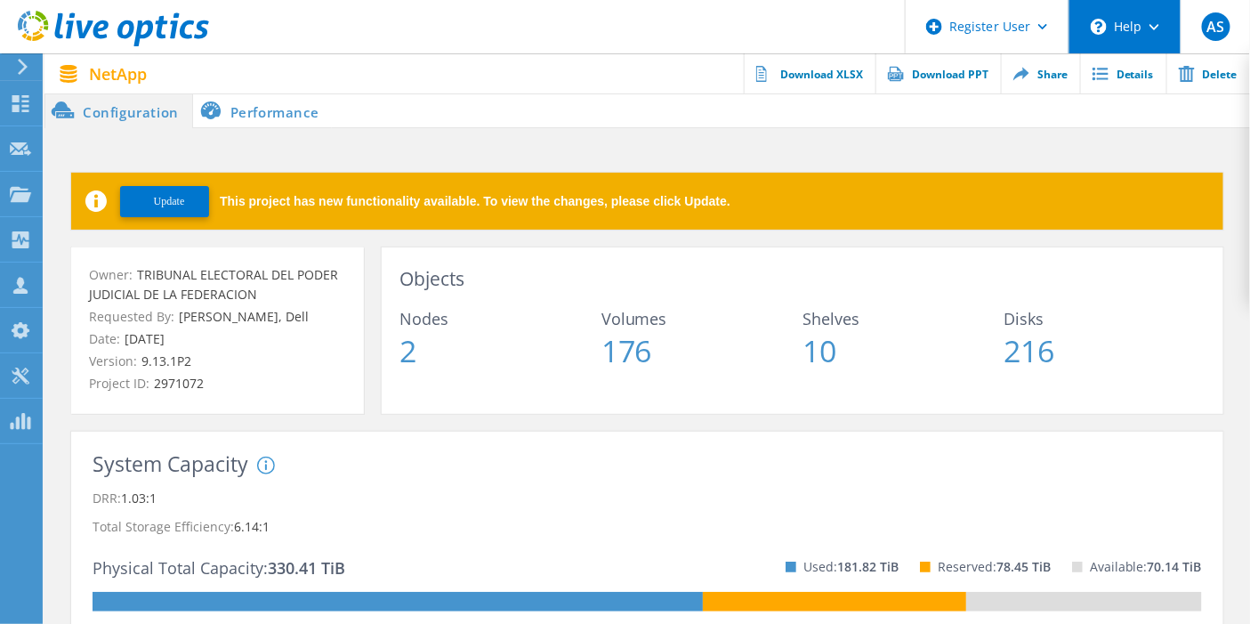
click at [1132, 40] on div "\n Help" at bounding box center [1124, 26] width 112 height 53
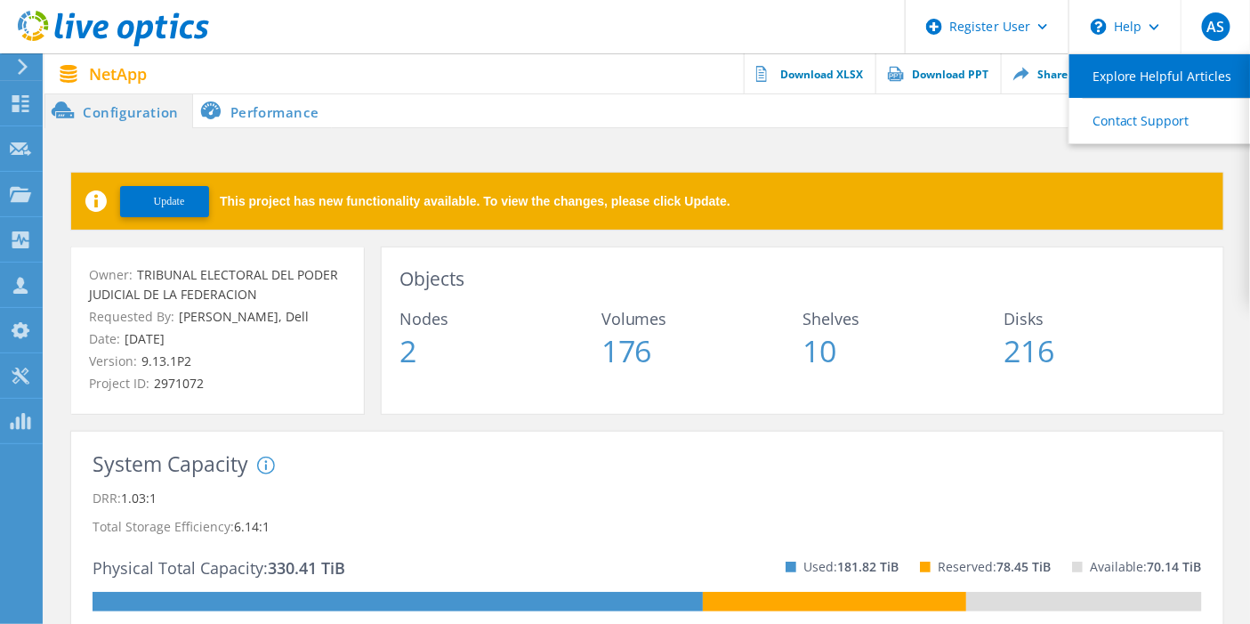
click at [1136, 90] on link "Explore Helpful Articles" at bounding box center [1168, 76] width 198 height 44
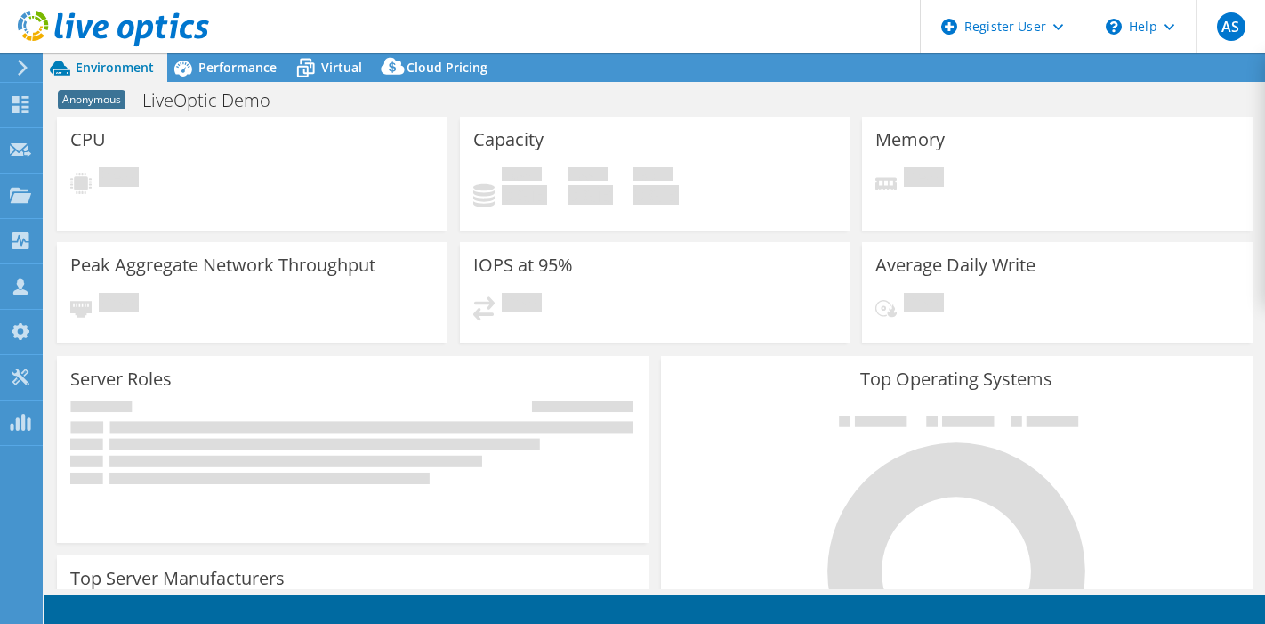
select select "USD"
